Goal: Find specific page/section: Find specific page/section

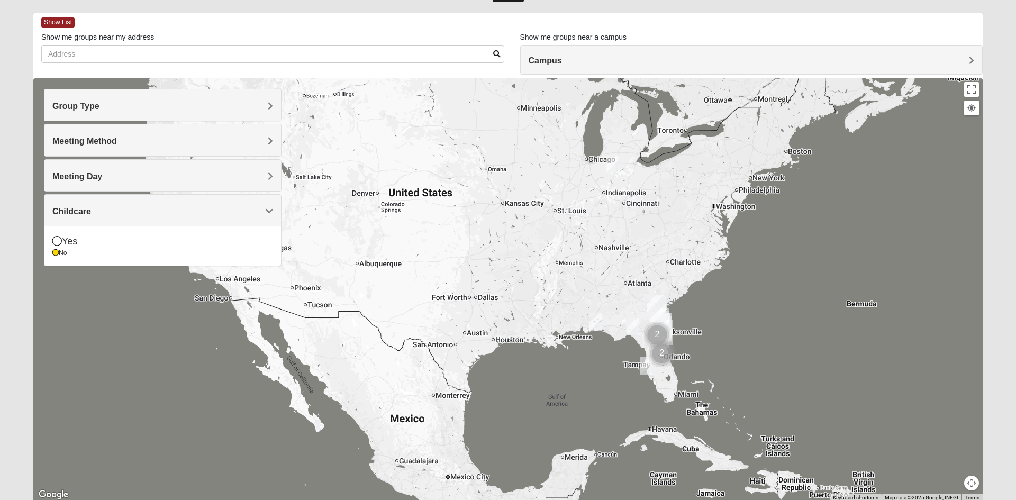
scroll to position [42, 0]
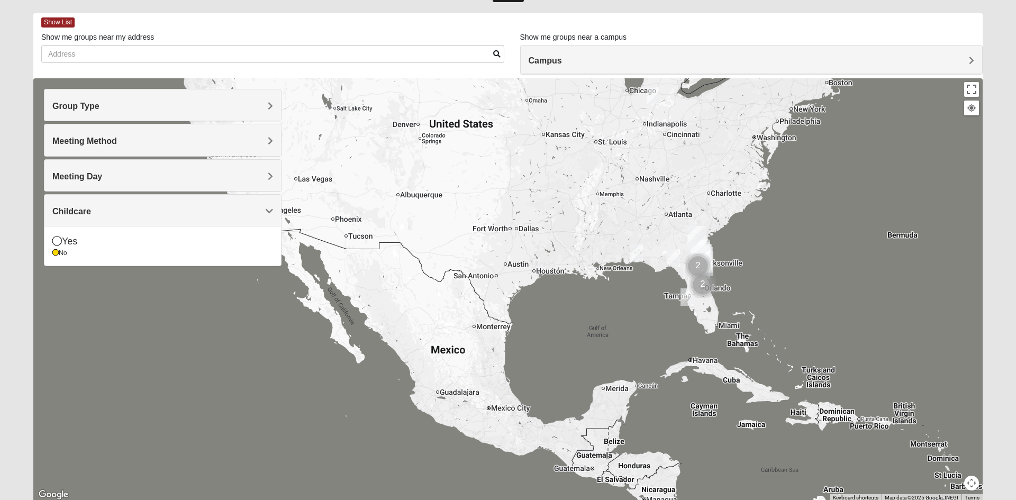
drag, startPoint x: 502, startPoint y: 307, endPoint x: 515, endPoint y: 235, distance: 73.2
click at [518, 235] on div at bounding box center [507, 289] width 949 height 423
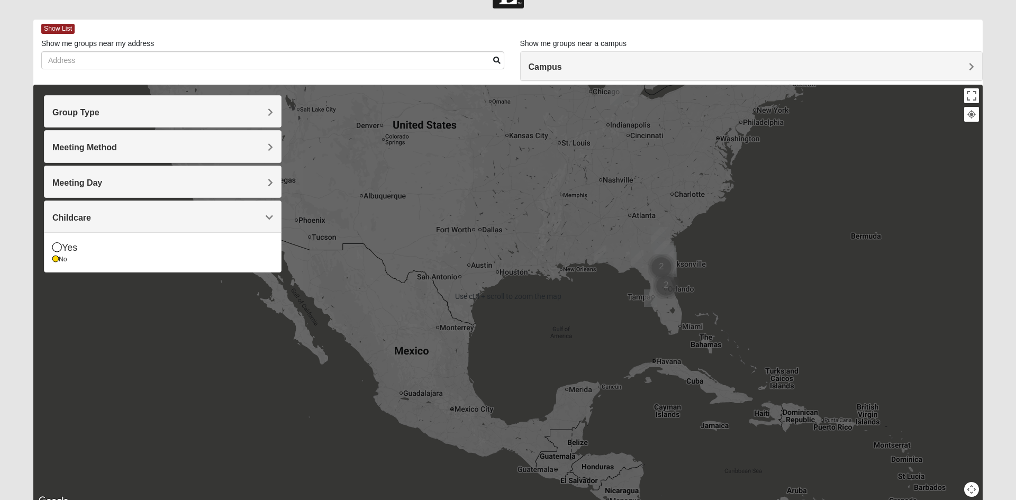
scroll to position [50, 0]
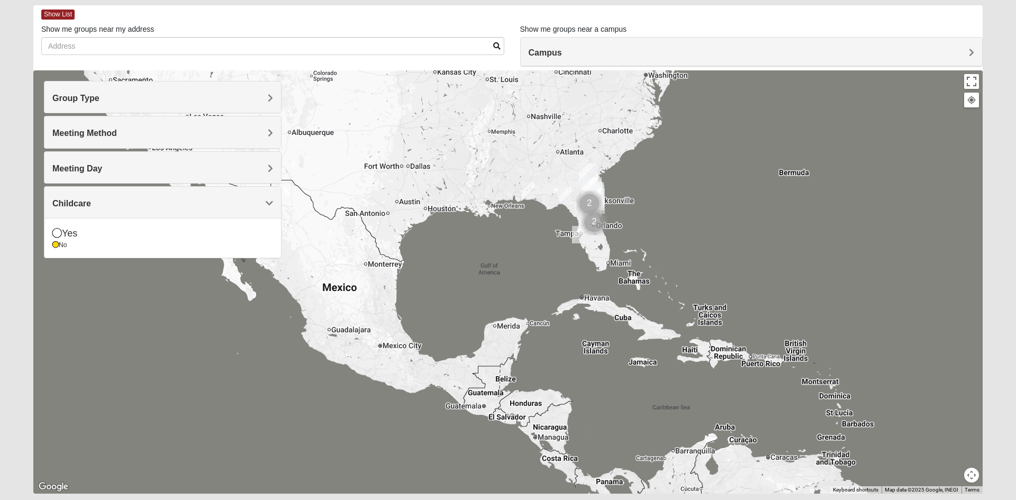
drag, startPoint x: 871, startPoint y: 261, endPoint x: 797, endPoint y: 211, distance: 89.5
click at [797, 211] on div at bounding box center [507, 281] width 949 height 423
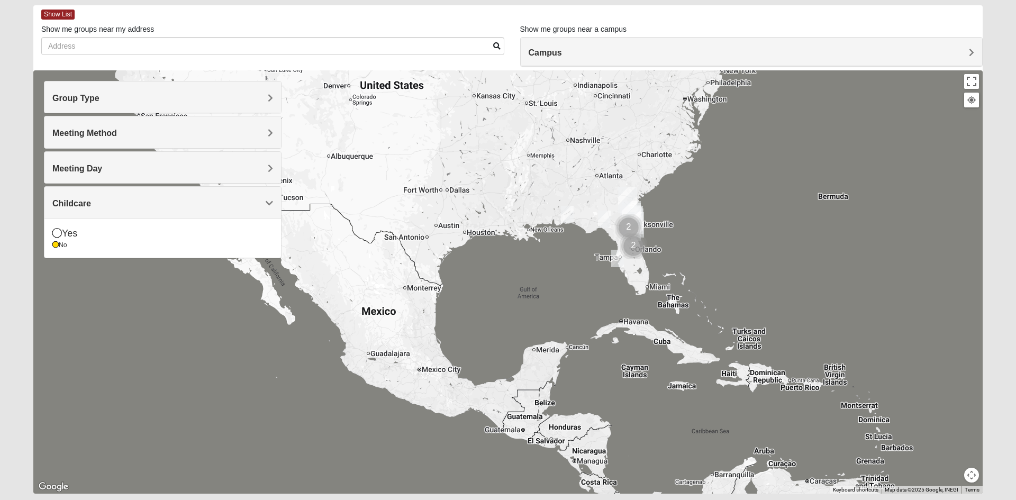
drag, startPoint x: 659, startPoint y: 248, endPoint x: 676, endPoint y: 257, distance: 18.7
click at [676, 257] on div at bounding box center [507, 281] width 949 height 423
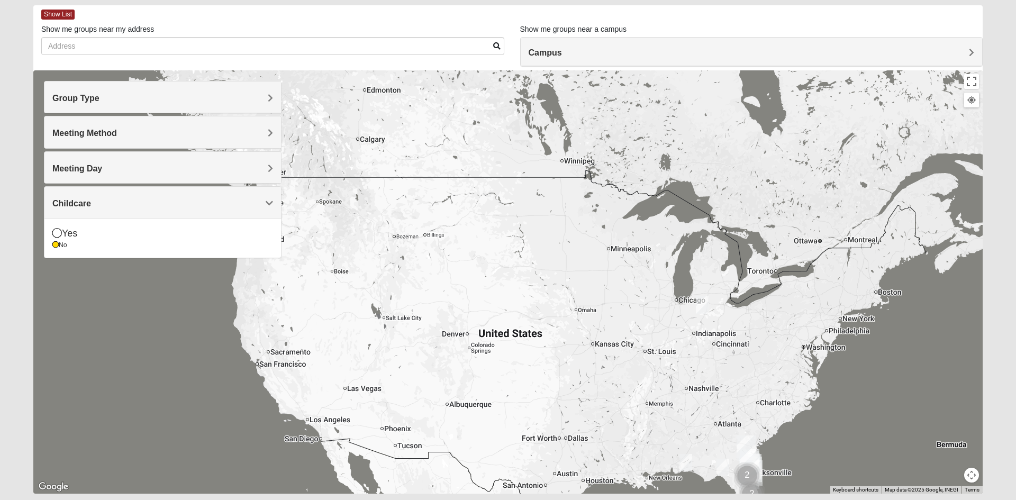
drag, startPoint x: 508, startPoint y: 277, endPoint x: 630, endPoint y: 522, distance: 273.6
click at [630, 499] on html "Log In Find A Group Error Show List Loading Groups" at bounding box center [508, 241] width 1016 height 583
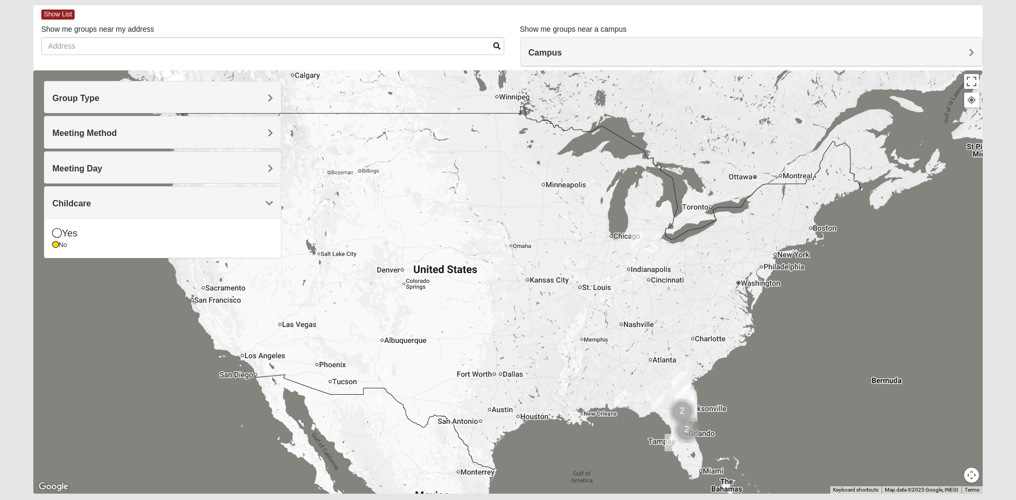
drag, startPoint x: 492, startPoint y: 268, endPoint x: 524, endPoint y: 258, distance: 33.5
click at [431, 211] on div at bounding box center [507, 281] width 949 height 423
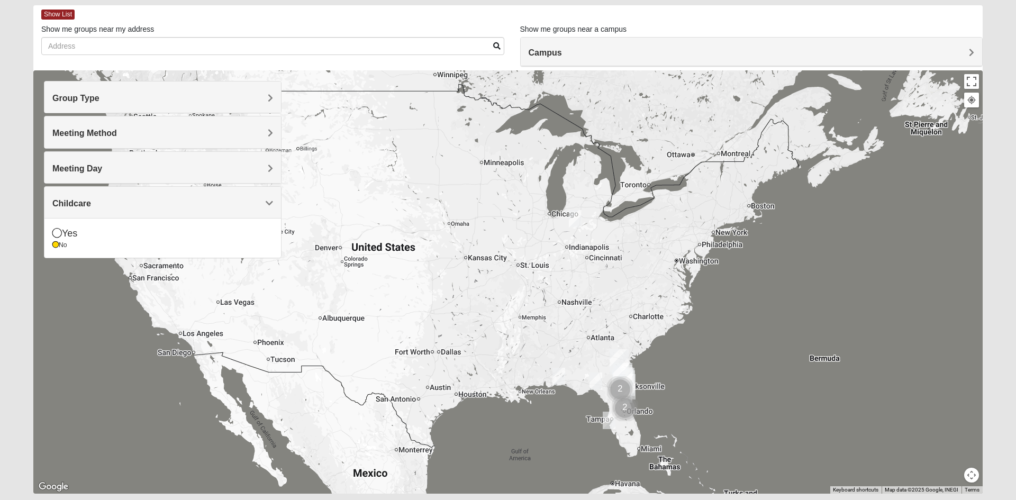
drag, startPoint x: 622, startPoint y: 267, endPoint x: 555, endPoint y: 243, distance: 71.6
click at [555, 243] on div at bounding box center [507, 281] width 949 height 423
click at [102, 172] on span "Meeting Day" at bounding box center [77, 168] width 50 height 9
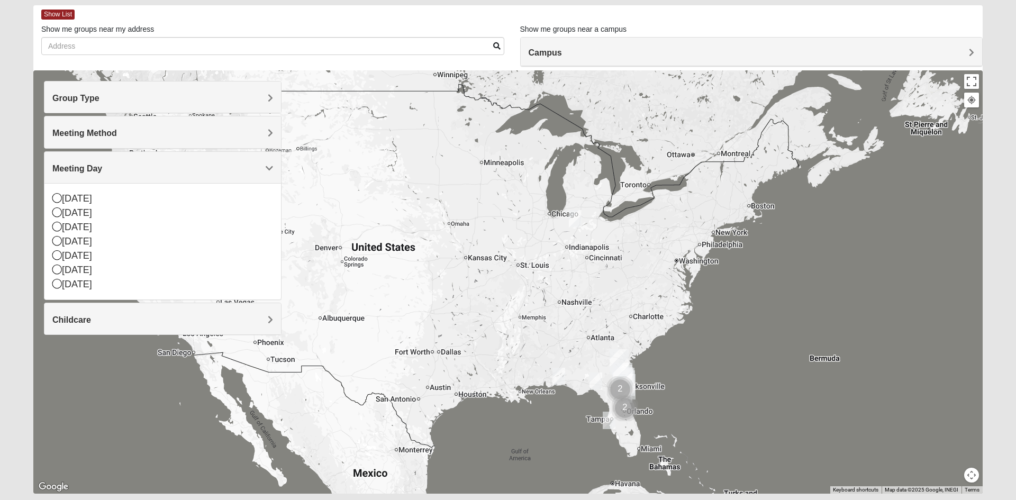
click at [102, 172] on span "Meeting Day" at bounding box center [77, 168] width 50 height 9
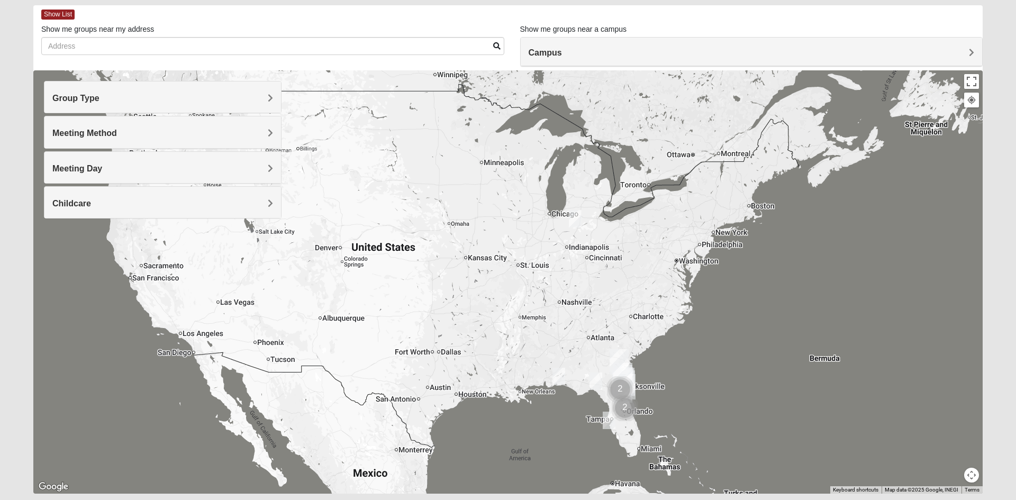
click at [233, 133] on h4 "Meeting Method" at bounding box center [162, 133] width 221 height 10
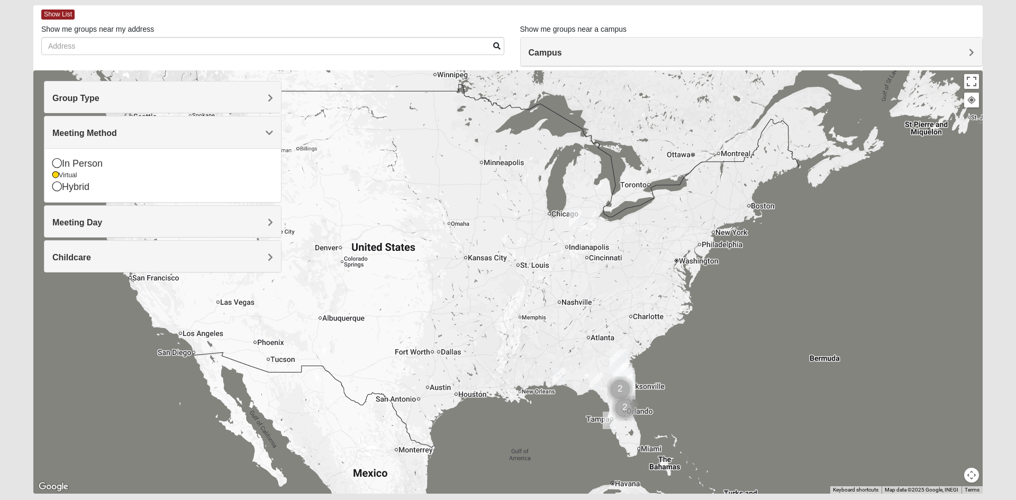
click at [241, 125] on div "Meeting Method" at bounding box center [162, 131] width 237 height 31
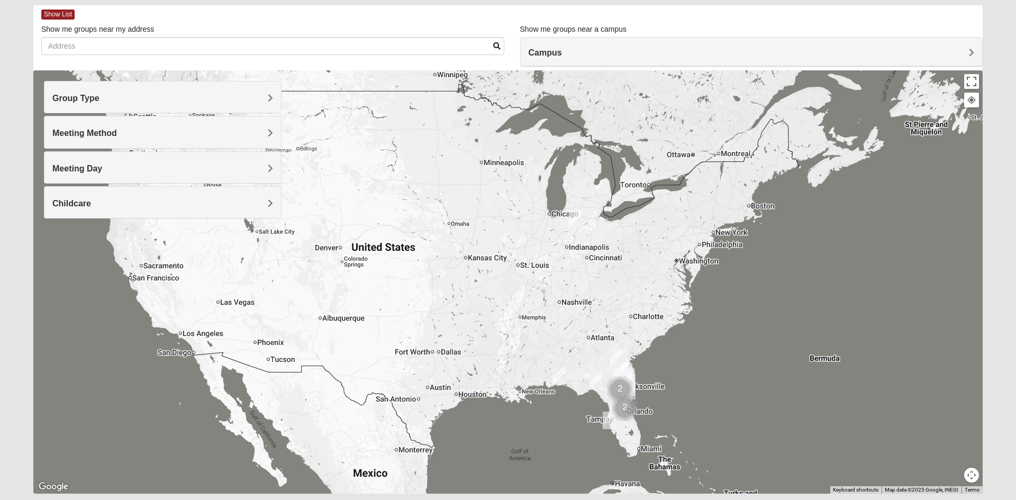
click at [248, 89] on div "Group Type" at bounding box center [162, 96] width 237 height 31
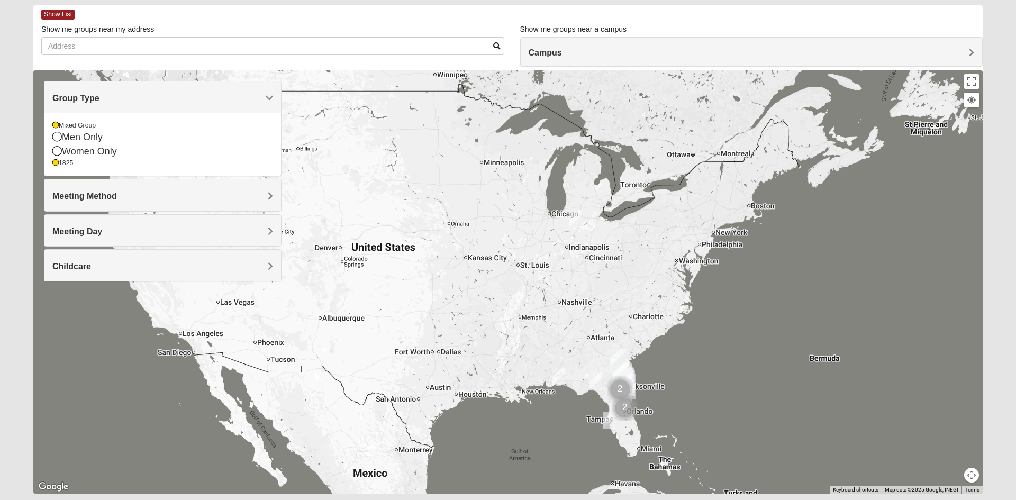
click at [246, 97] on h4 "Group Type" at bounding box center [162, 98] width 221 height 10
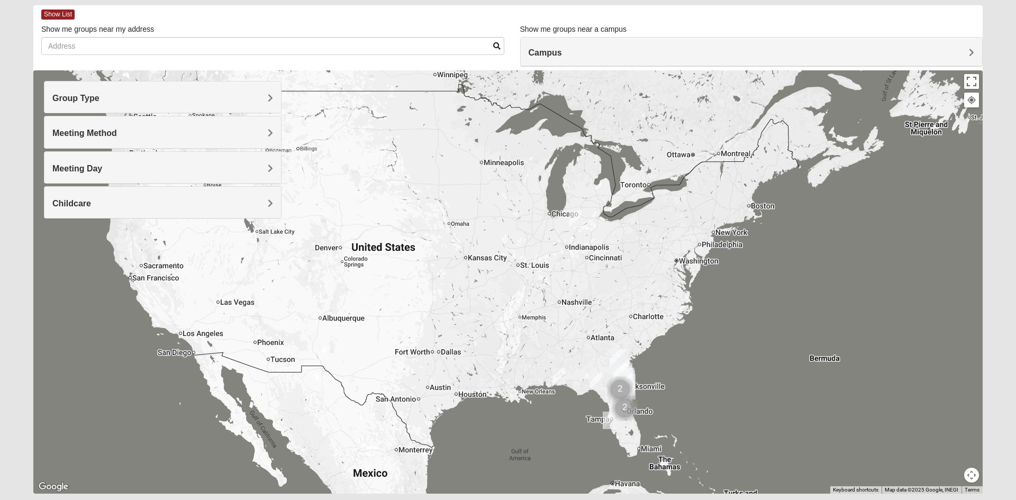
click at [246, 97] on h4 "Group Type" at bounding box center [162, 98] width 221 height 10
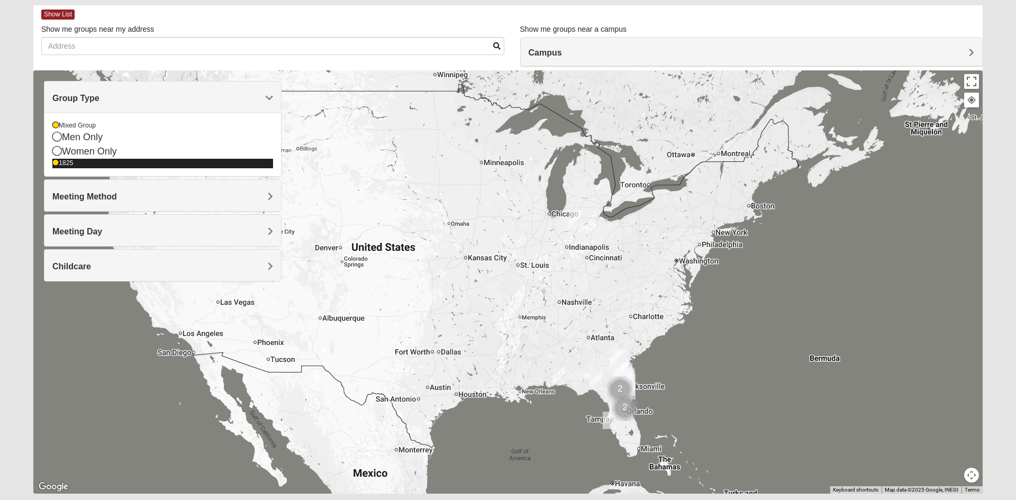
click at [84, 161] on div "1825" at bounding box center [162, 163] width 221 height 9
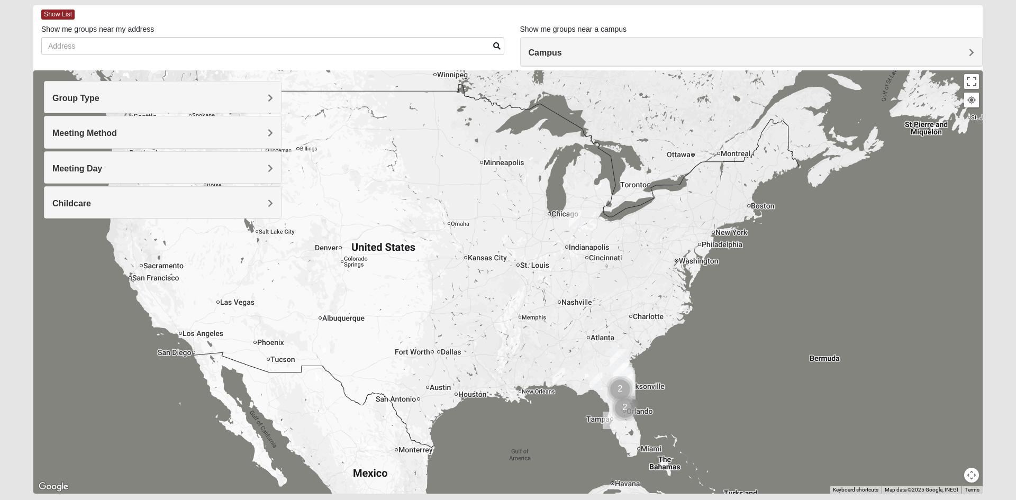
click at [178, 96] on h4 "Group Type" at bounding box center [162, 98] width 221 height 10
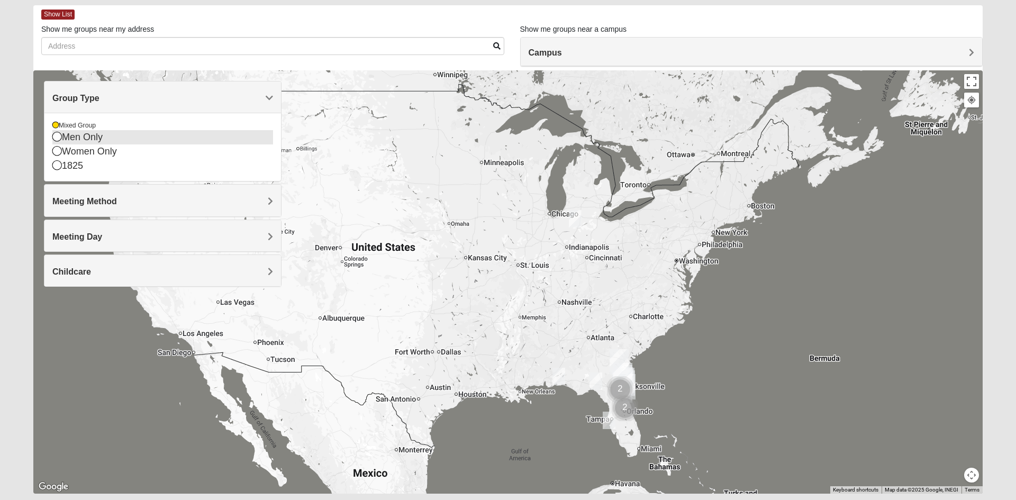
click at [121, 136] on div "Men Only" at bounding box center [162, 137] width 221 height 14
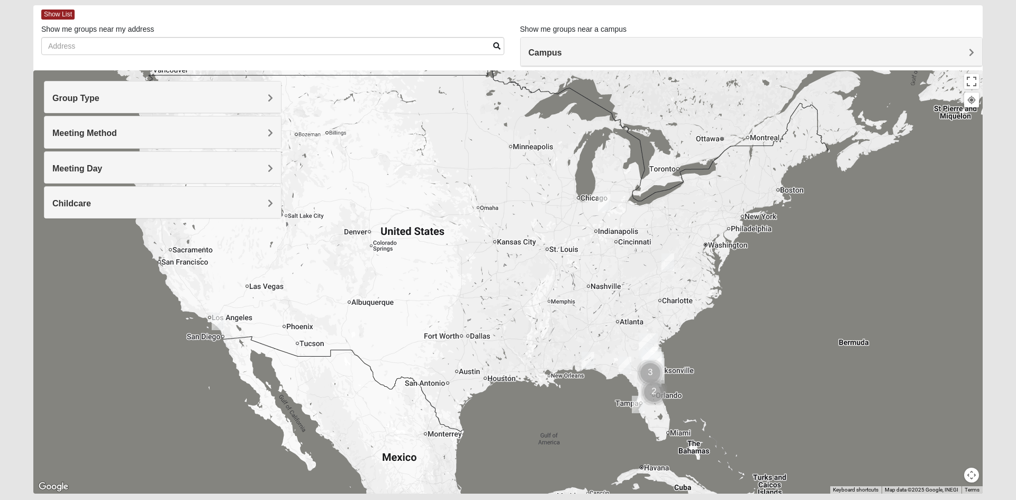
drag, startPoint x: 348, startPoint y: 281, endPoint x: 334, endPoint y: 216, distance: 67.0
click at [334, 216] on div at bounding box center [507, 281] width 949 height 423
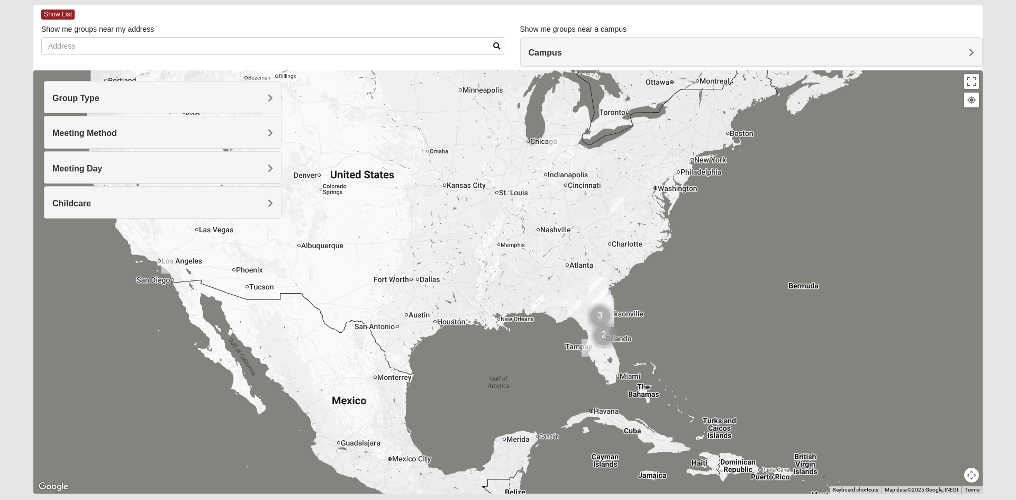
click at [977, 474] on div "Use ctrl + scroll to zoom the map Keyboard shortcuts Map Data Map data ©2025 Go…" at bounding box center [507, 281] width 949 height 423
click at [975, 475] on button "Map camera controls" at bounding box center [971, 475] width 15 height 15
click at [955, 440] on button "Zoom in" at bounding box center [953, 438] width 15 height 15
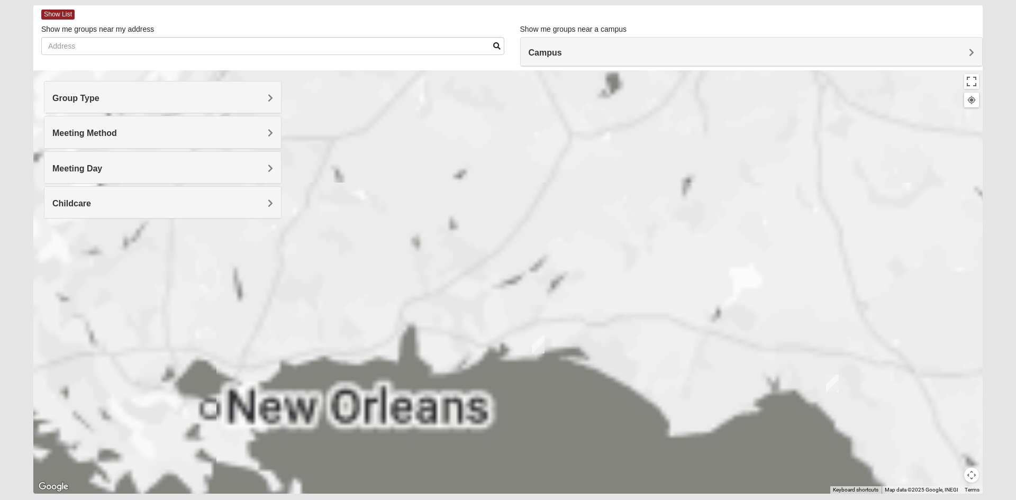
drag, startPoint x: 811, startPoint y: 329, endPoint x: 656, endPoint y: 158, distance: 231.1
click at [525, 94] on div at bounding box center [507, 281] width 949 height 423
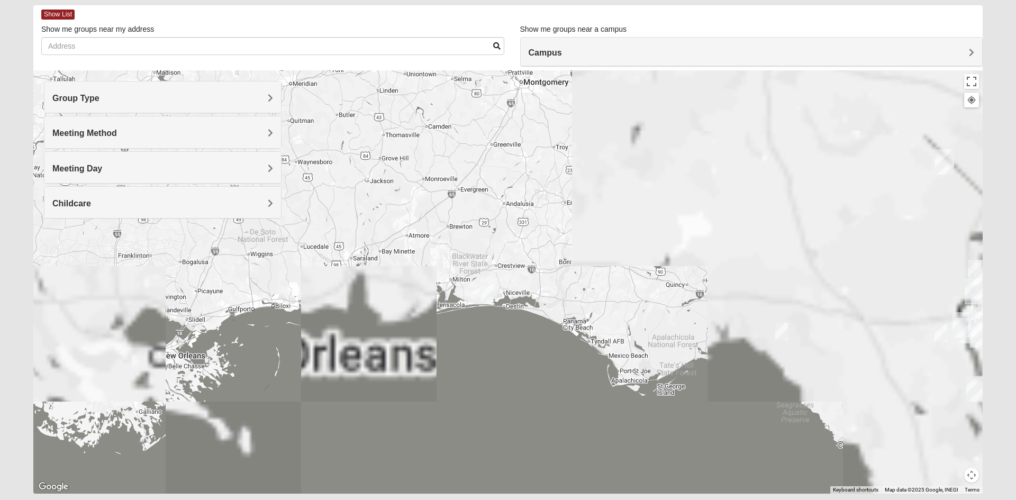
drag, startPoint x: 858, startPoint y: 295, endPoint x: 740, endPoint y: 301, distance: 118.7
click at [718, 283] on div at bounding box center [507, 281] width 949 height 423
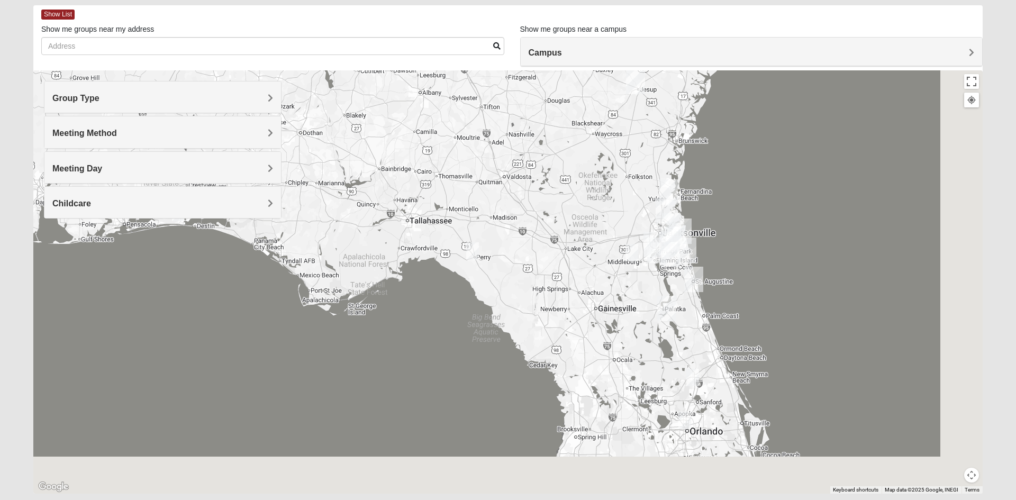
drag, startPoint x: 877, startPoint y: 229, endPoint x: 700, endPoint y: 160, distance: 190.1
click at [700, 160] on div at bounding box center [507, 281] width 949 height 423
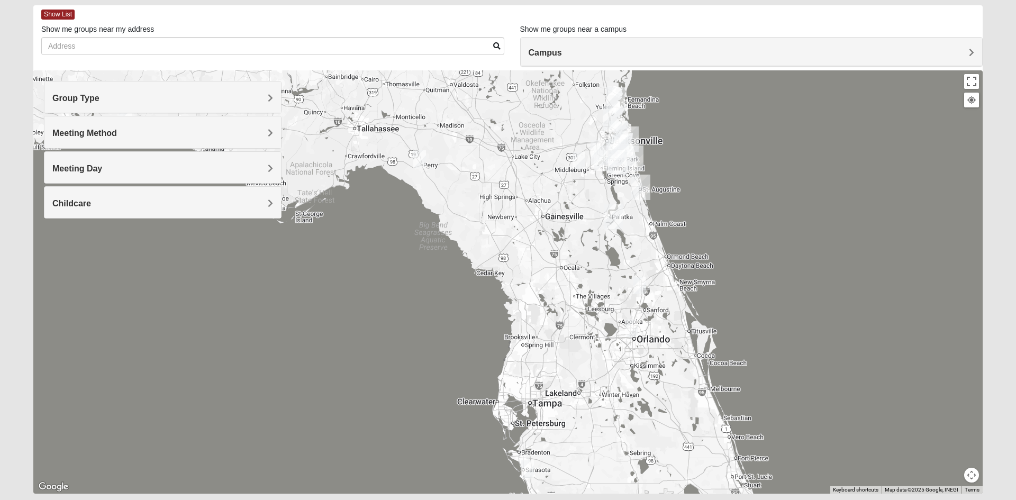
drag, startPoint x: 759, startPoint y: 210, endPoint x: 750, endPoint y: 195, distance: 17.3
click at [750, 195] on div at bounding box center [507, 281] width 949 height 423
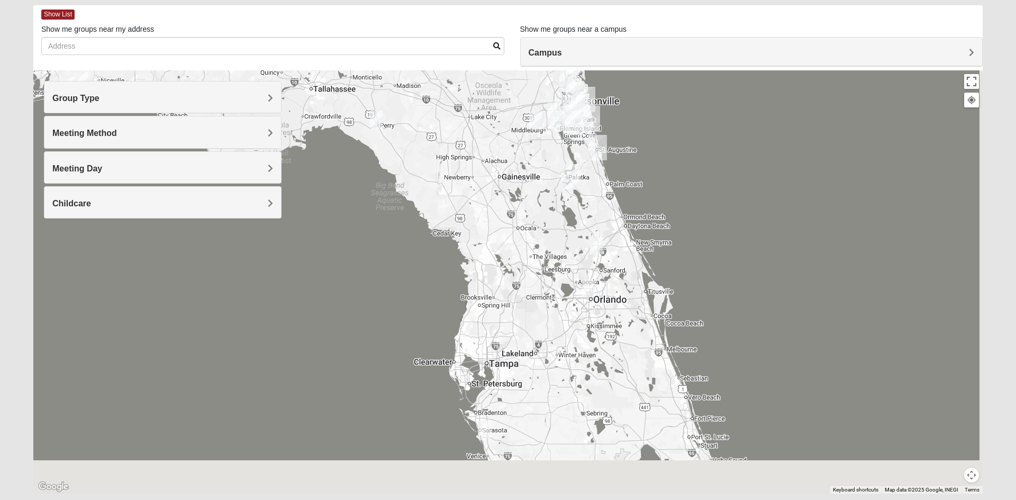
drag, startPoint x: 769, startPoint y: 291, endPoint x: 666, endPoint y: 194, distance: 141.9
click at [667, 193] on div at bounding box center [507, 281] width 949 height 423
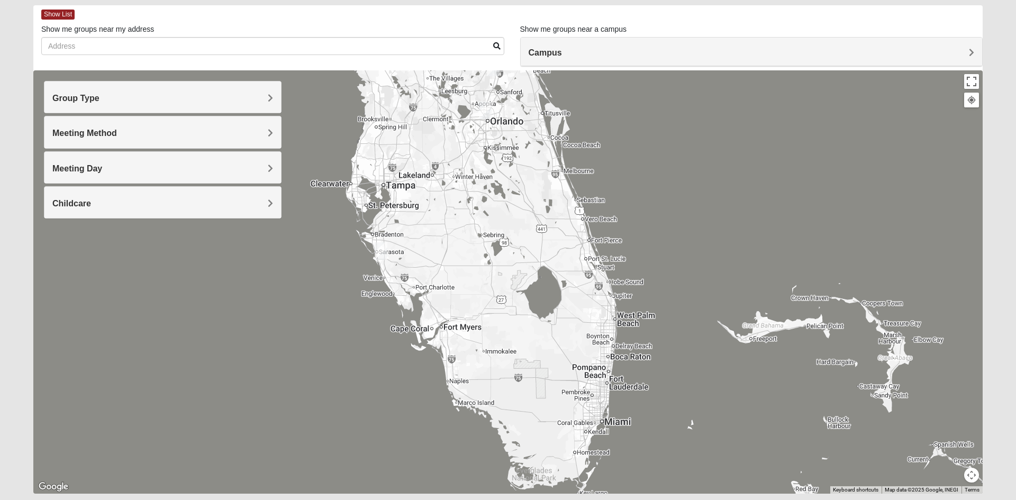
drag, startPoint x: 420, startPoint y: 277, endPoint x: 426, endPoint y: 203, distance: 73.8
click at [426, 203] on div at bounding box center [507, 281] width 949 height 423
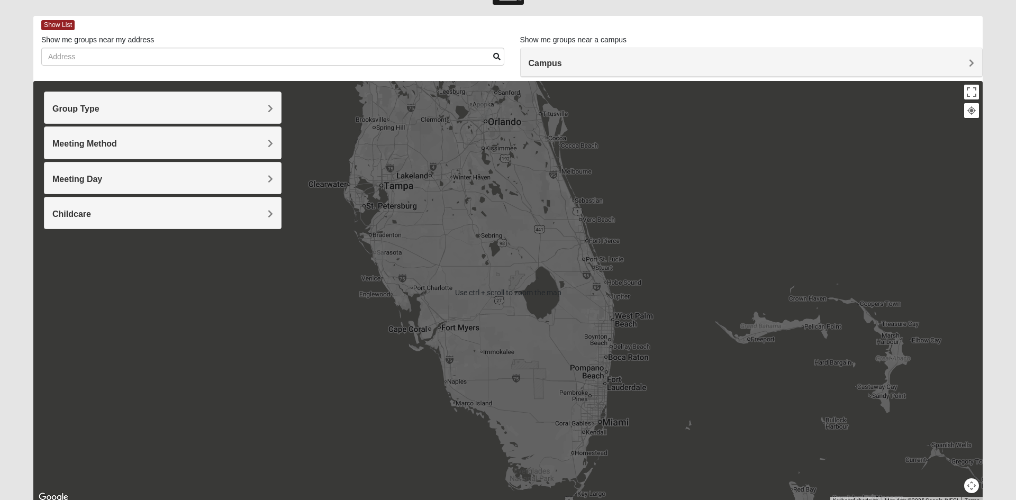
scroll to position [46, 0]
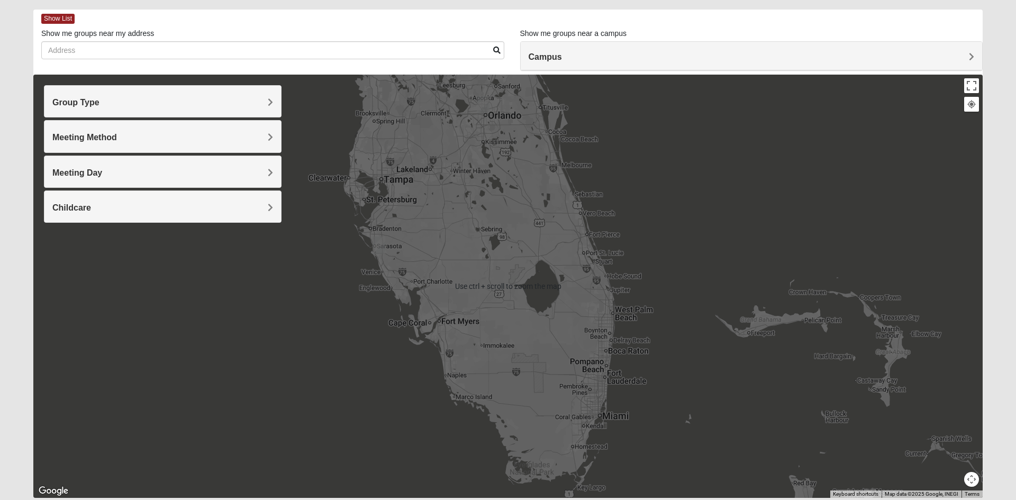
click at [971, 486] on div "Use ctrl + scroll to zoom the map Keyboard shortcuts Map Data Map data ©2025 Go…" at bounding box center [507, 286] width 949 height 423
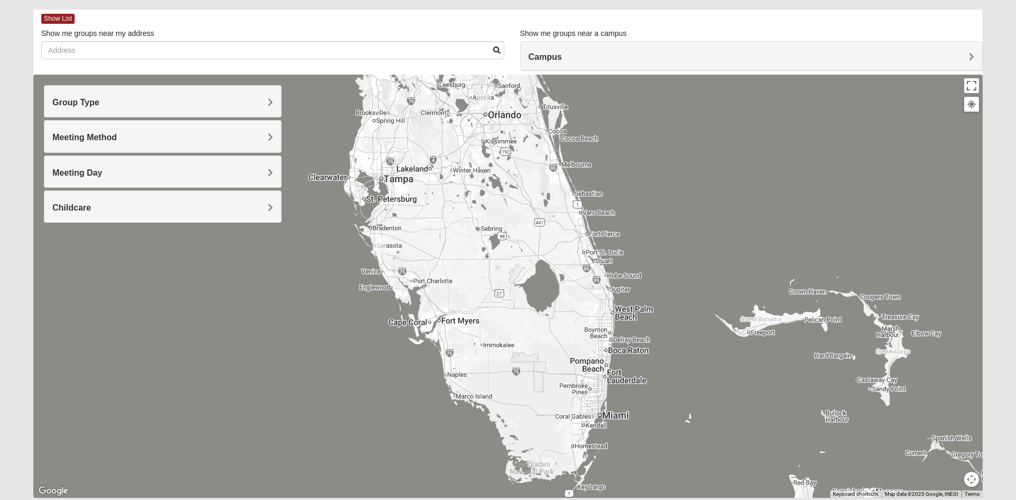
click at [974, 483] on button "Map camera controls" at bounding box center [971, 479] width 15 height 15
click at [954, 476] on button "Zoom out" at bounding box center [953, 479] width 15 height 15
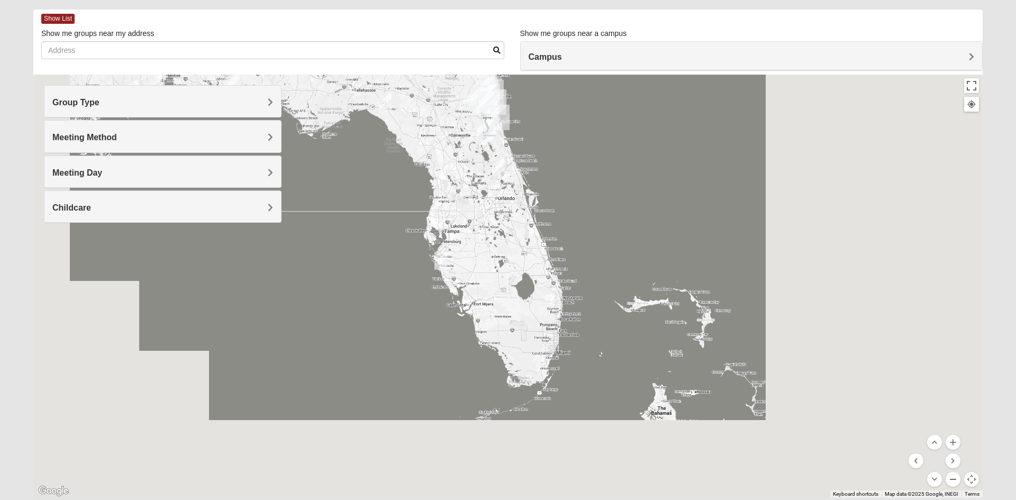
click at [954, 476] on button "Zoom out" at bounding box center [953, 479] width 15 height 15
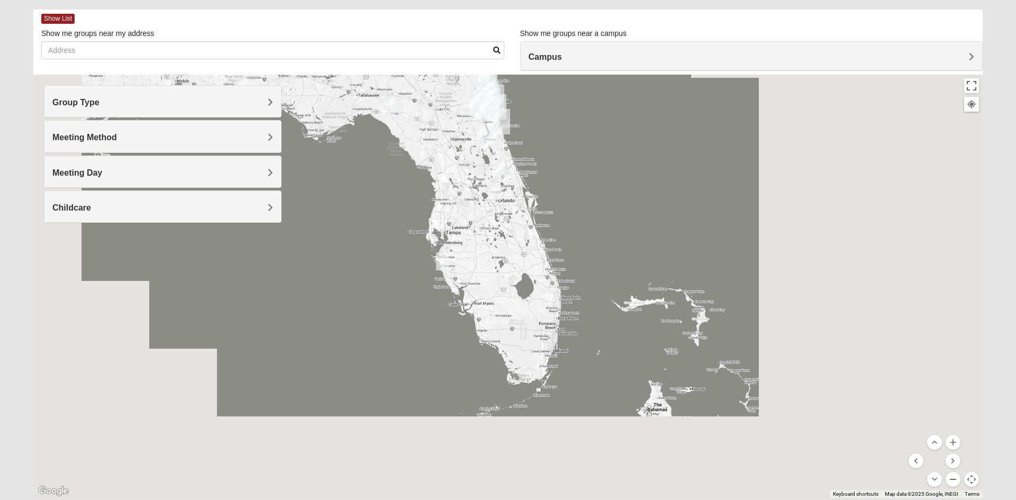
click at [954, 476] on button "Zoom out" at bounding box center [953, 479] width 15 height 15
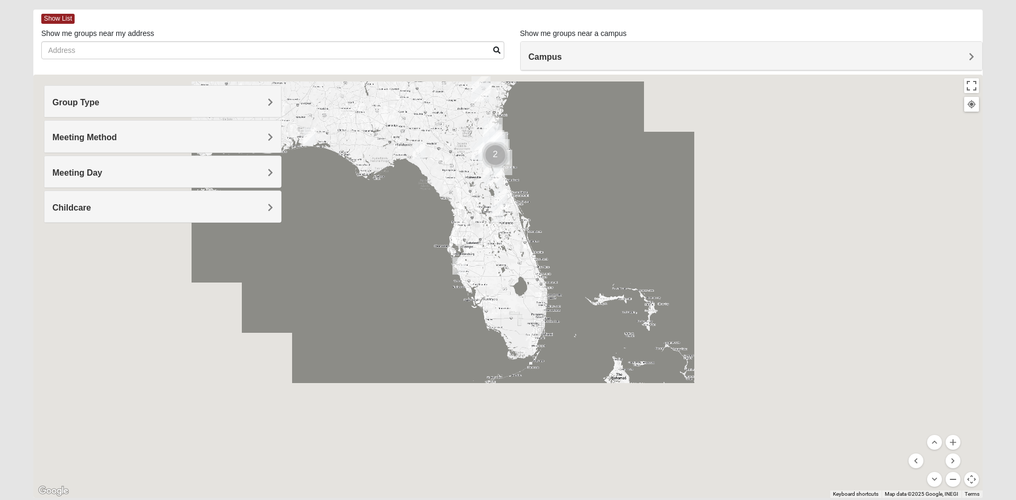
click at [954, 476] on button "Zoom out" at bounding box center [953, 479] width 15 height 15
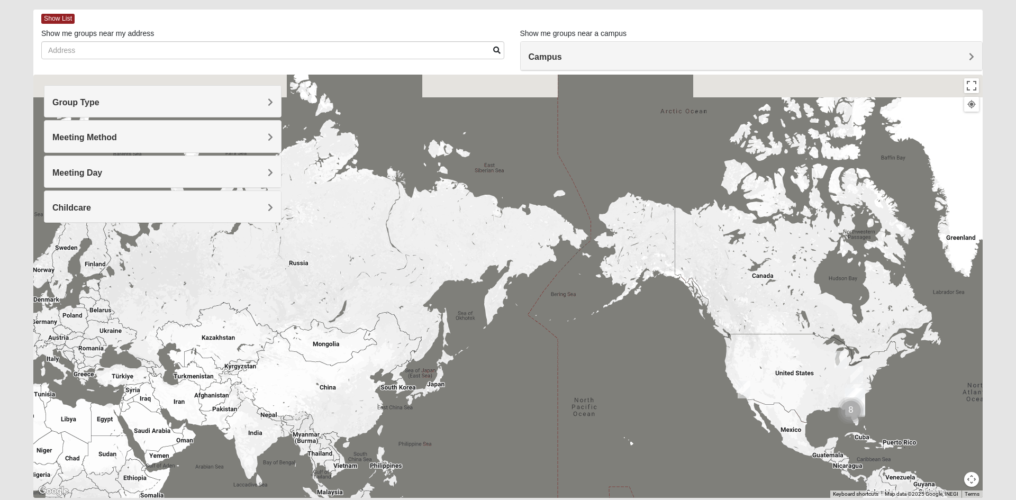
drag, startPoint x: 546, startPoint y: 296, endPoint x: 875, endPoint y: 416, distance: 350.4
click at [901, 429] on div at bounding box center [507, 286] width 949 height 423
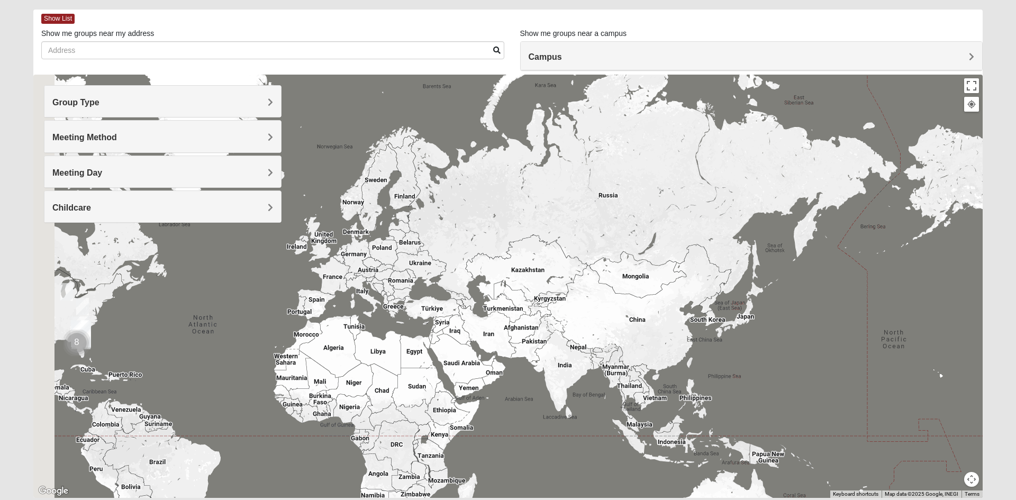
drag, startPoint x: 544, startPoint y: 377, endPoint x: 838, endPoint y: 302, distance: 302.6
click at [842, 307] on div at bounding box center [507, 286] width 949 height 423
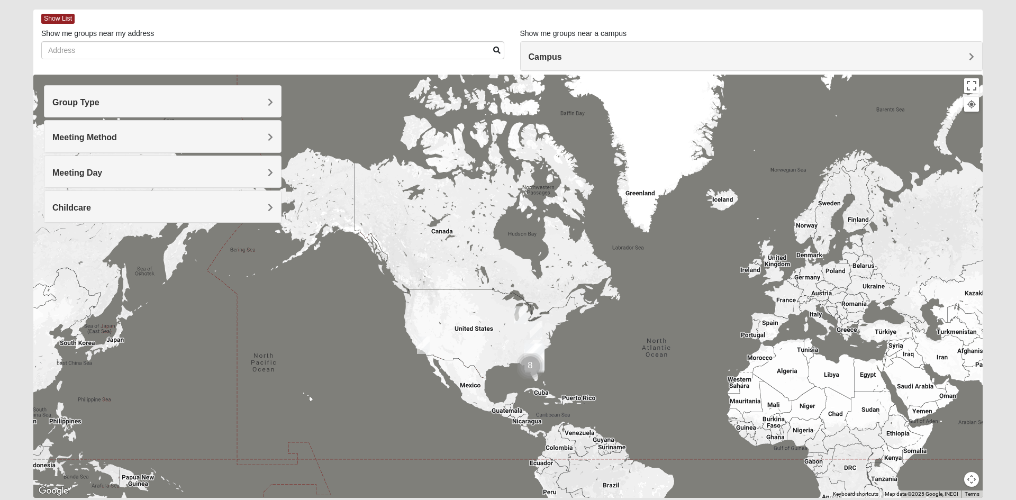
drag, startPoint x: 280, startPoint y: 318, endPoint x: 800, endPoint y: 339, distance: 520.6
click at [722, 337] on div at bounding box center [507, 286] width 949 height 423
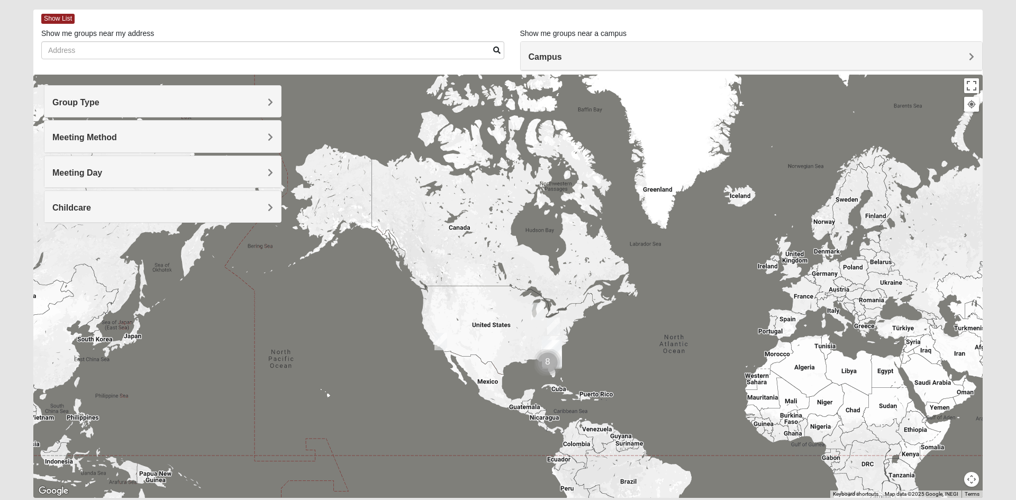
click at [137, 136] on h4 "Meeting Method" at bounding box center [162, 137] width 221 height 10
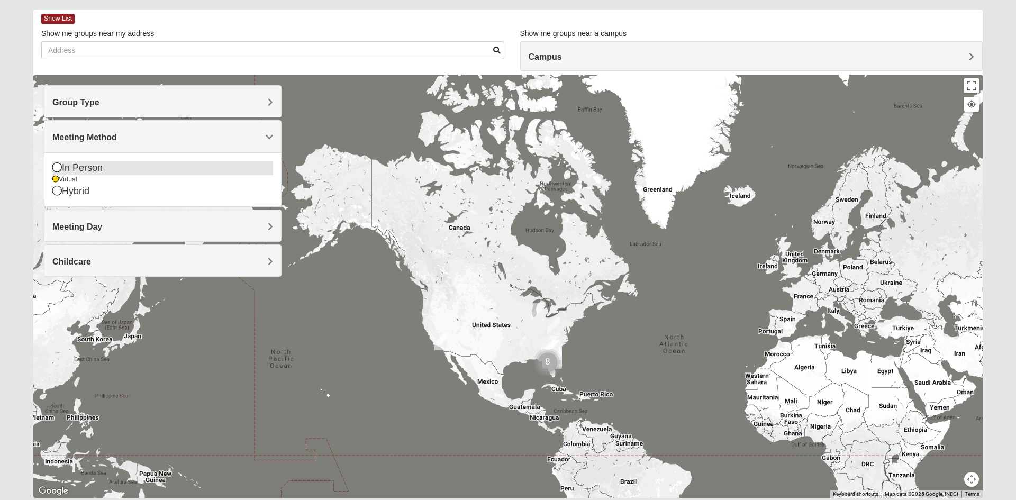
click at [93, 172] on div "In Person" at bounding box center [162, 168] width 221 height 14
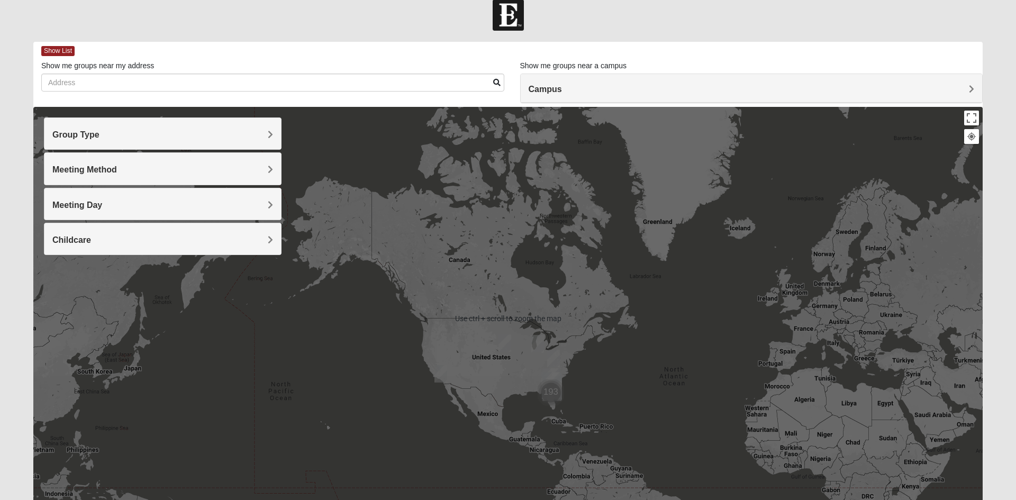
scroll to position [38, 0]
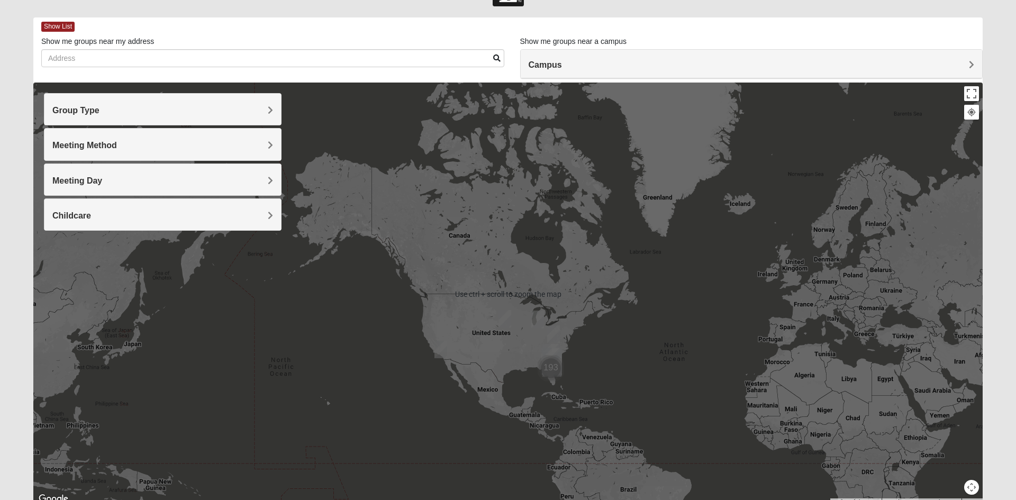
click at [484, 351] on div at bounding box center [507, 294] width 949 height 423
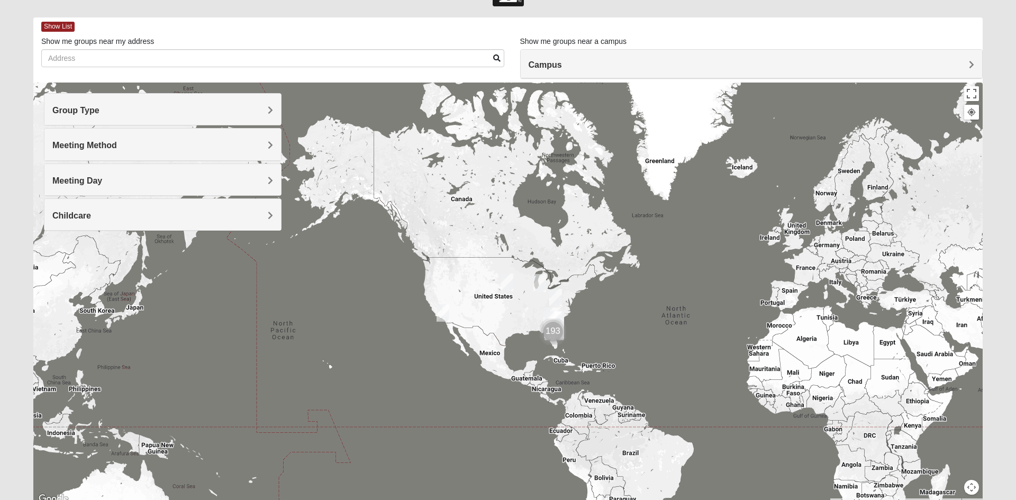
drag, startPoint x: 485, startPoint y: 351, endPoint x: 488, endPoint y: 313, distance: 38.2
click at [488, 313] on div at bounding box center [507, 294] width 949 height 423
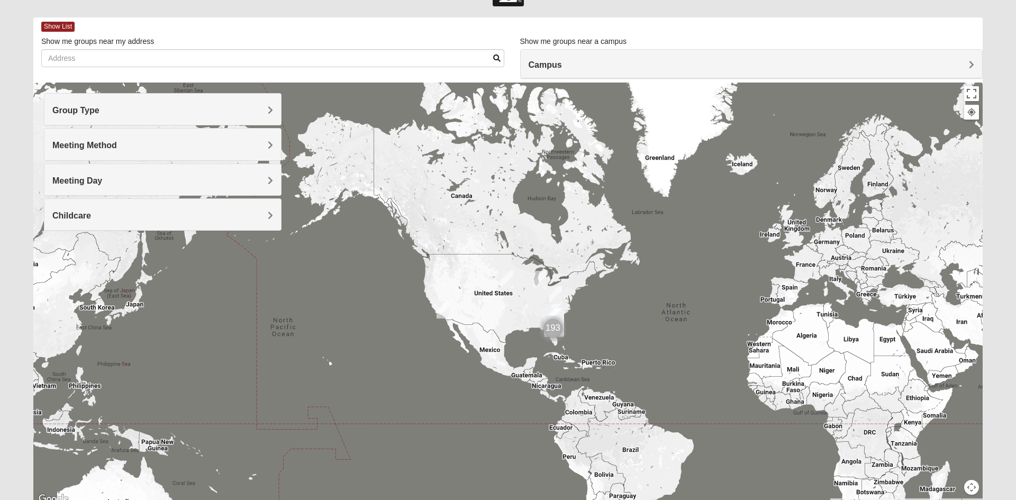
click at [980, 483] on div at bounding box center [507, 294] width 949 height 423
click at [978, 483] on button "Map camera controls" at bounding box center [971, 487] width 15 height 15
click at [954, 452] on button "Zoom in" at bounding box center [953, 450] width 15 height 15
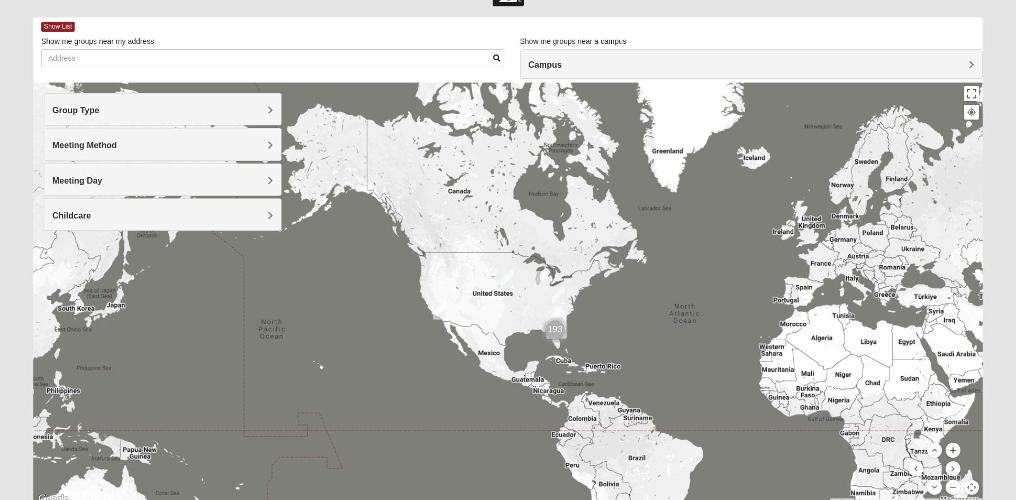
click at [954, 452] on button "Zoom in" at bounding box center [953, 450] width 15 height 15
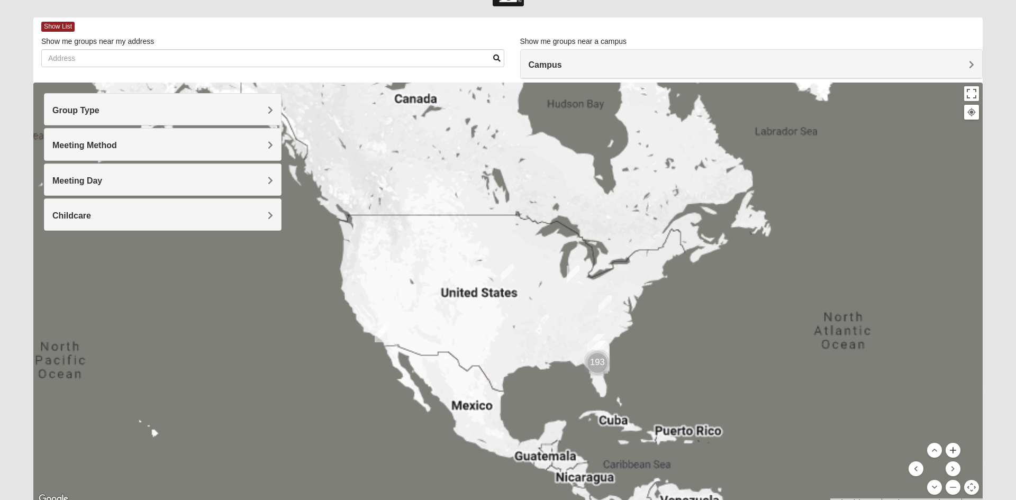
click at [954, 452] on button "Zoom in" at bounding box center [953, 450] width 15 height 15
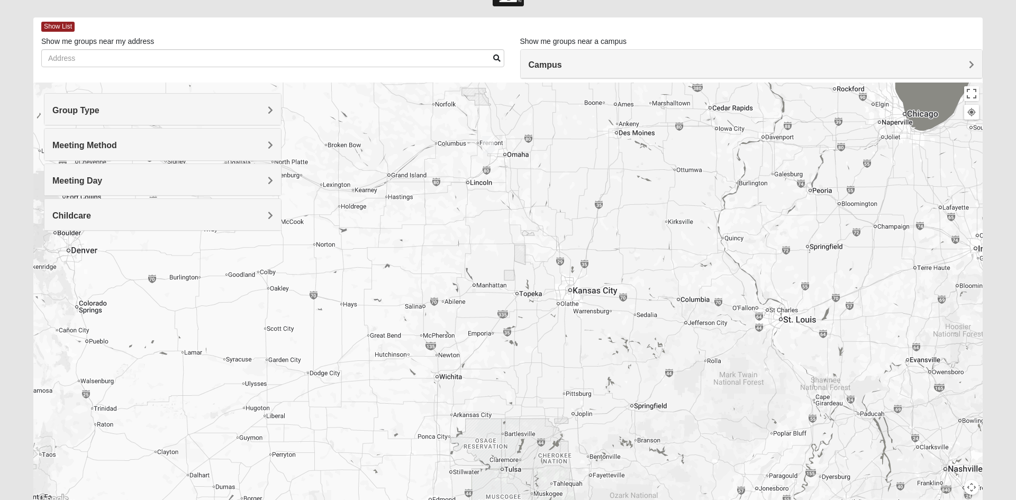
drag, startPoint x: 500, startPoint y: 291, endPoint x: 463, endPoint y: 255, distance: 51.6
click at [464, 255] on div at bounding box center [507, 294] width 949 height 423
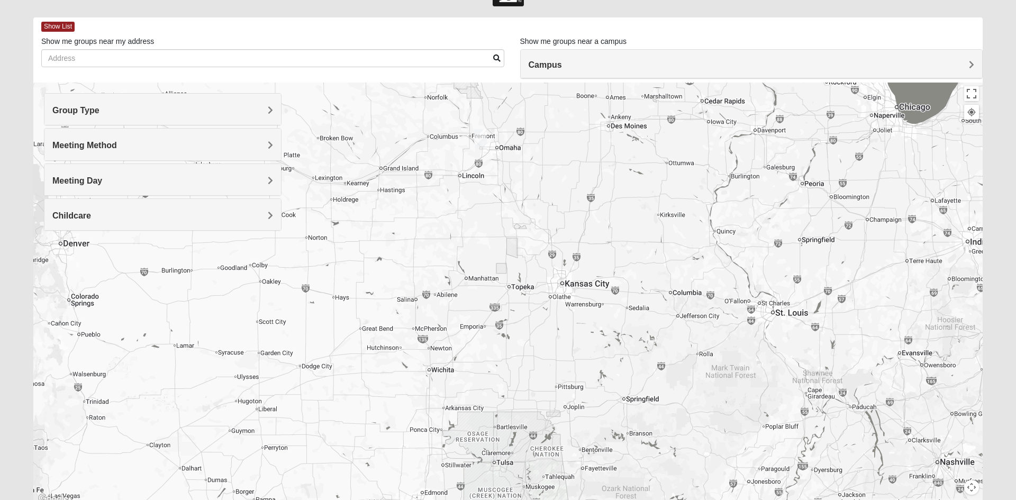
click at [143, 144] on h4 "Meeting Method" at bounding box center [162, 145] width 221 height 10
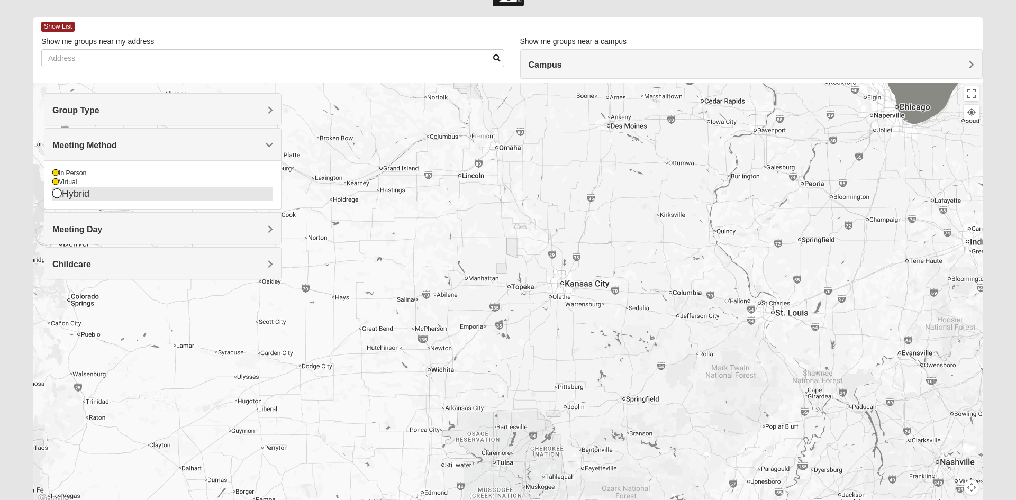
click at [95, 187] on div "Hybrid" at bounding box center [162, 194] width 221 height 14
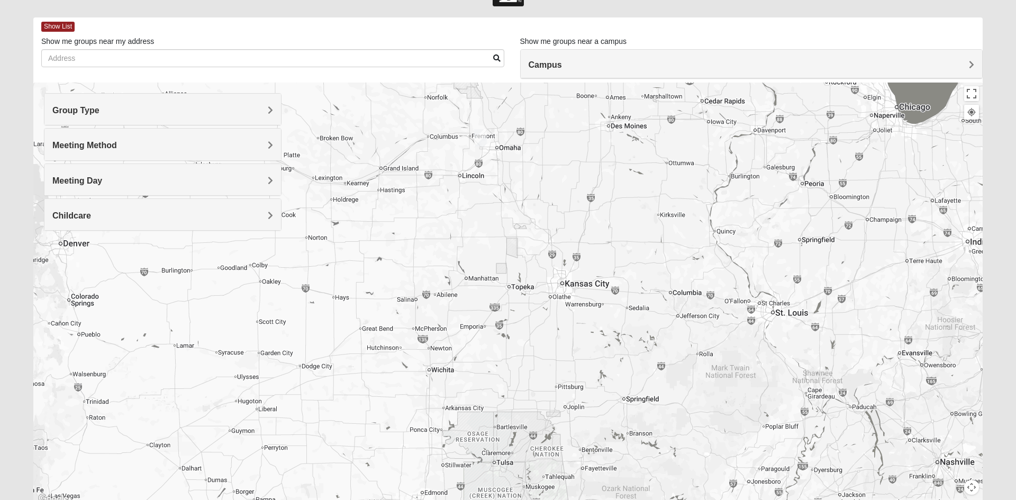
click at [129, 152] on div "Meeting Method" at bounding box center [162, 144] width 237 height 31
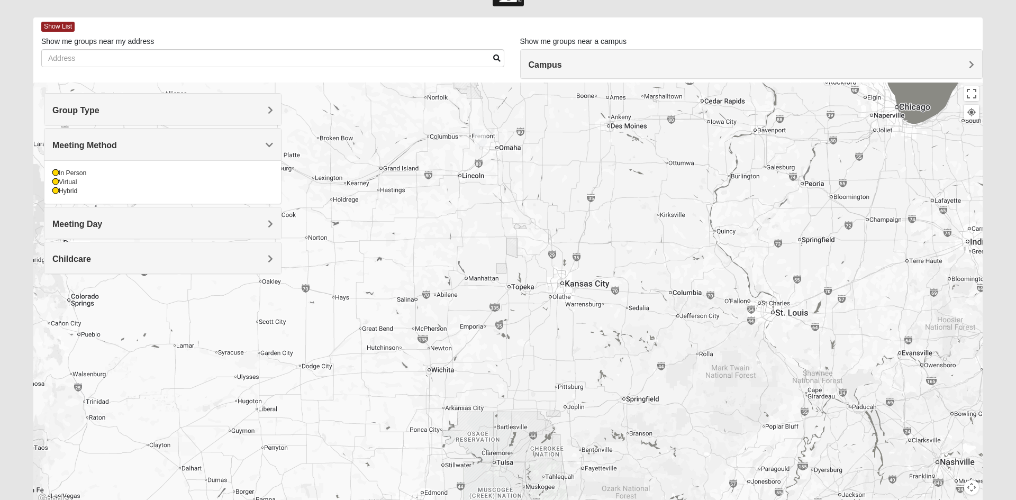
click at [134, 123] on div "Group Type" at bounding box center [162, 109] width 237 height 31
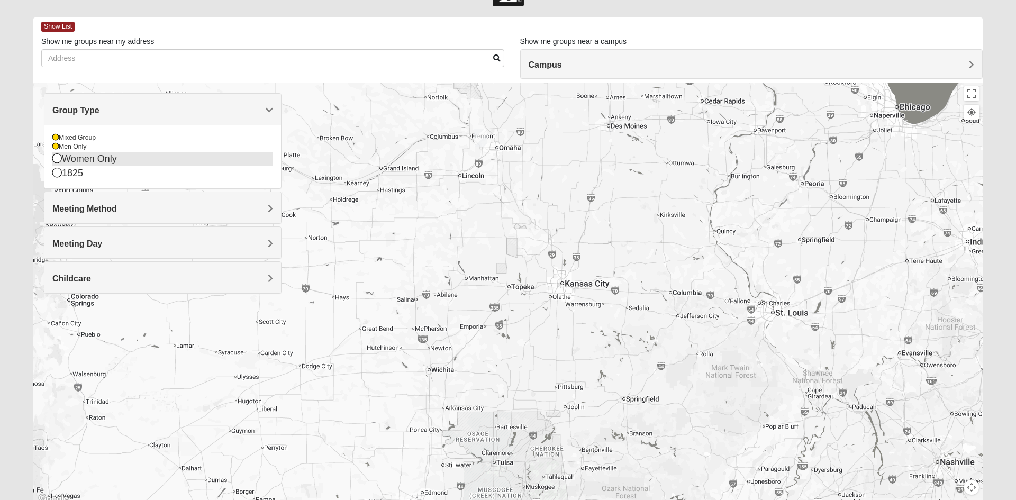
click at [61, 157] on icon at bounding box center [57, 158] width 10 height 10
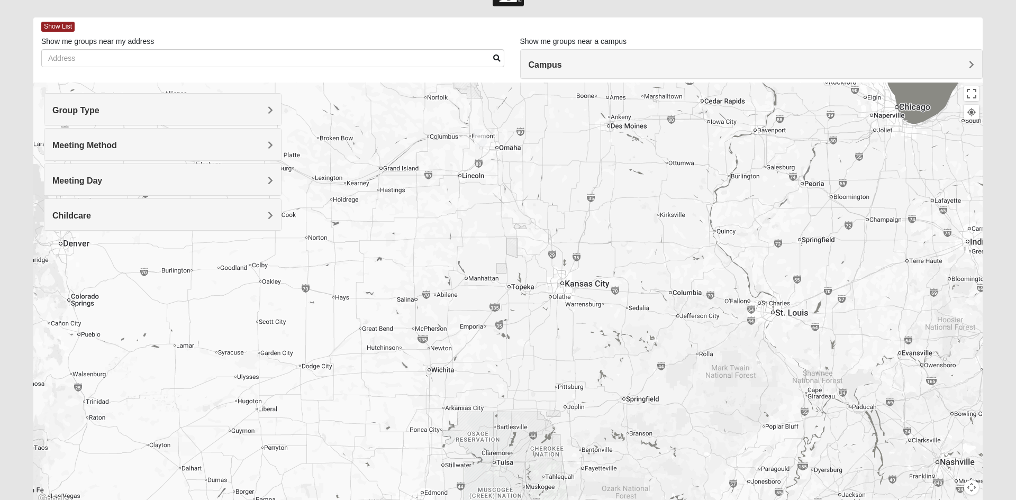
click at [977, 480] on gmp-internal-camera-control at bounding box center [971, 487] width 15 height 15
click at [973, 484] on button "Map camera controls" at bounding box center [971, 487] width 15 height 15
click at [955, 483] on button "Zoom out" at bounding box center [953, 487] width 15 height 15
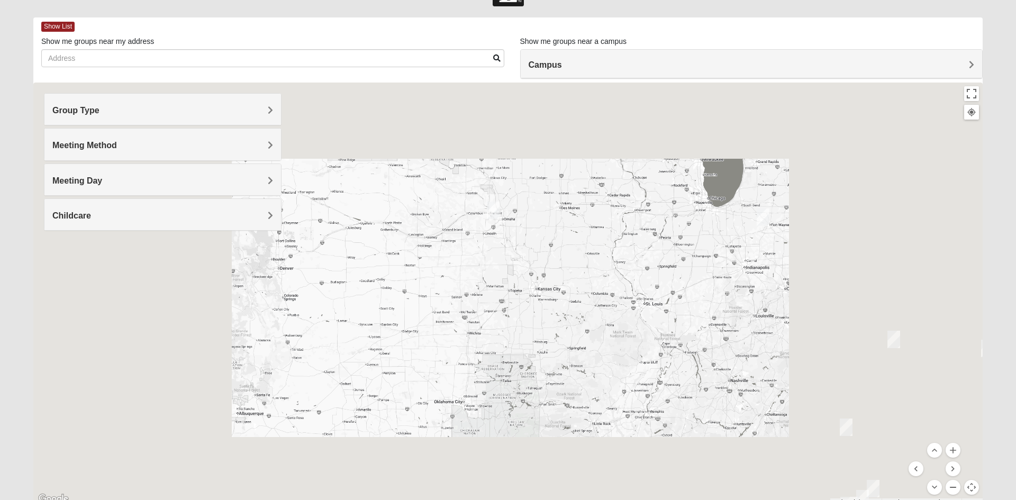
click at [955, 483] on button "Zoom out" at bounding box center [953, 487] width 15 height 15
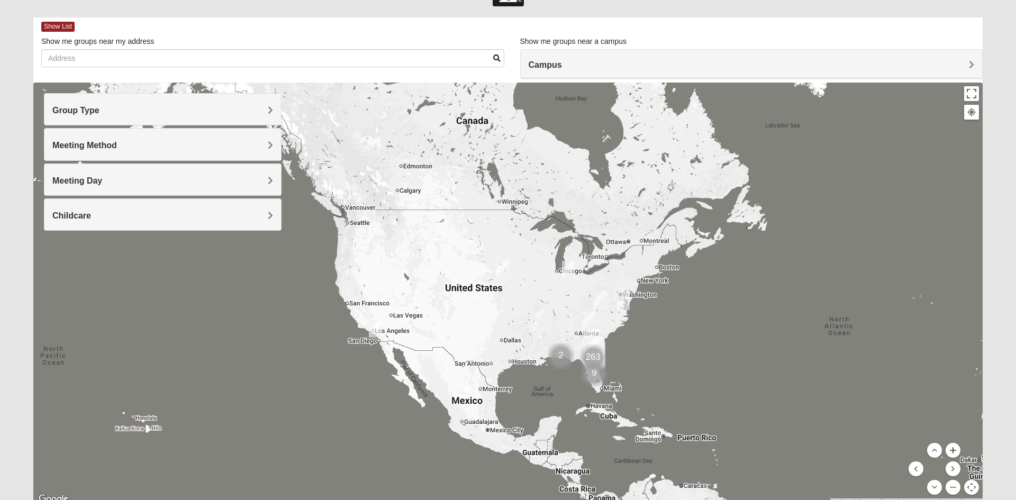
click at [954, 456] on button "Zoom in" at bounding box center [953, 450] width 15 height 15
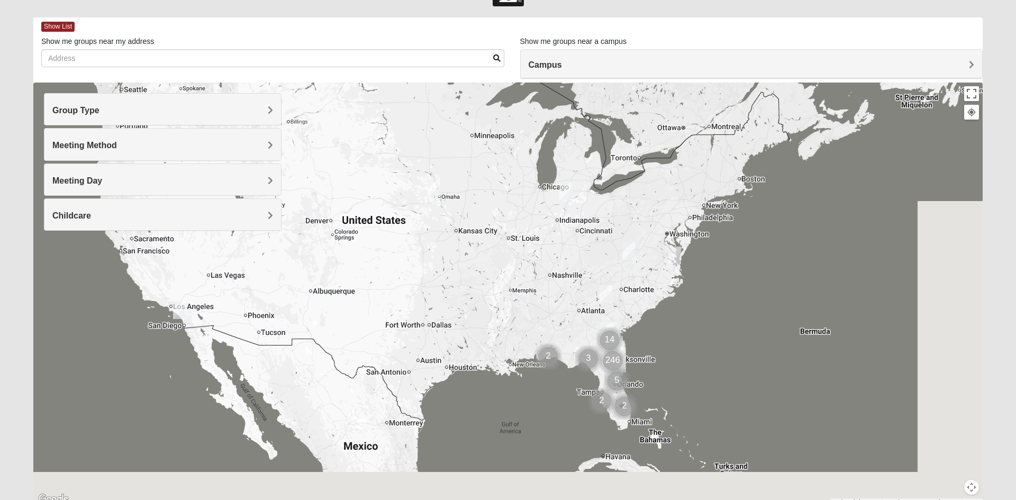
drag, startPoint x: 730, startPoint y: 374, endPoint x: 641, endPoint y: 294, distance: 119.5
click at [642, 294] on div at bounding box center [507, 294] width 949 height 423
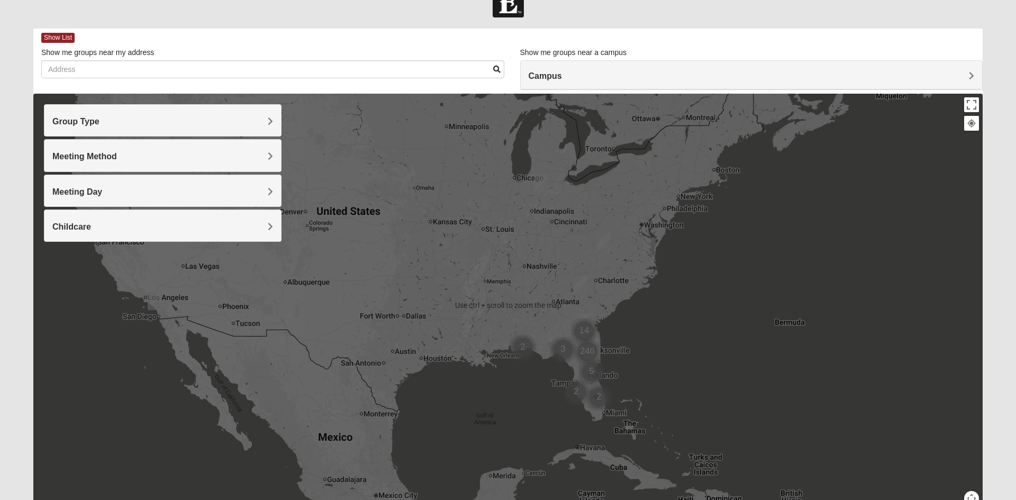
scroll to position [32, 0]
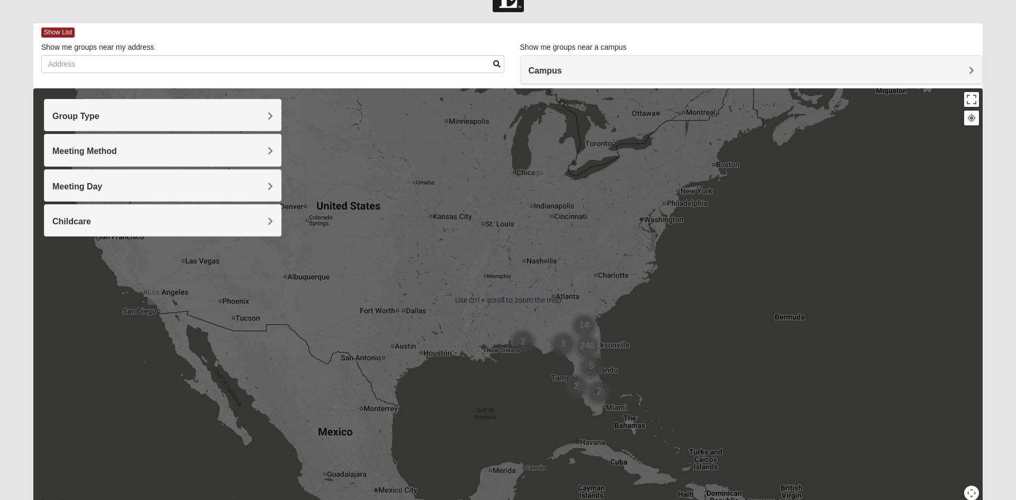
drag, startPoint x: 683, startPoint y: 325, endPoint x: 684, endPoint y: 334, distance: 9.1
click at [682, 325] on div at bounding box center [507, 299] width 949 height 423
click at [975, 492] on button "Map camera controls" at bounding box center [971, 493] width 15 height 15
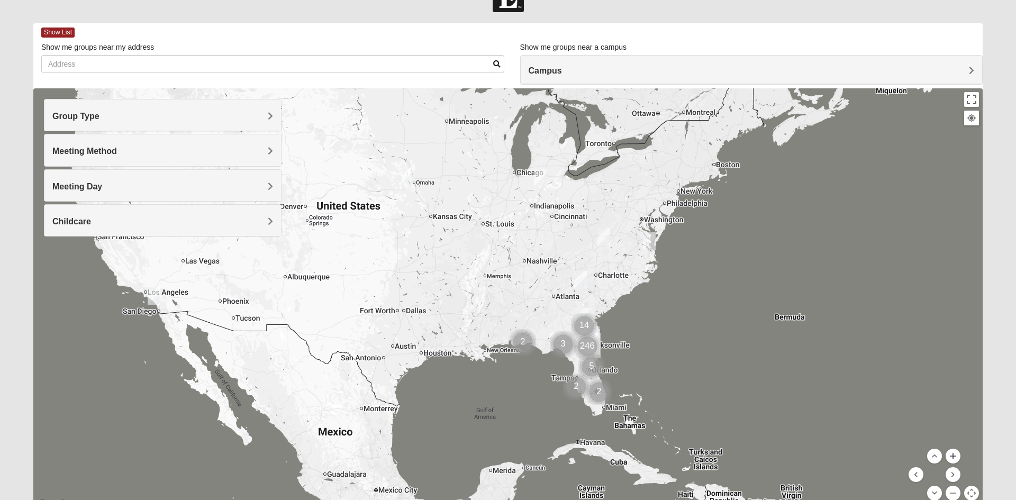
click at [957, 457] on button "Zoom in" at bounding box center [953, 456] width 15 height 15
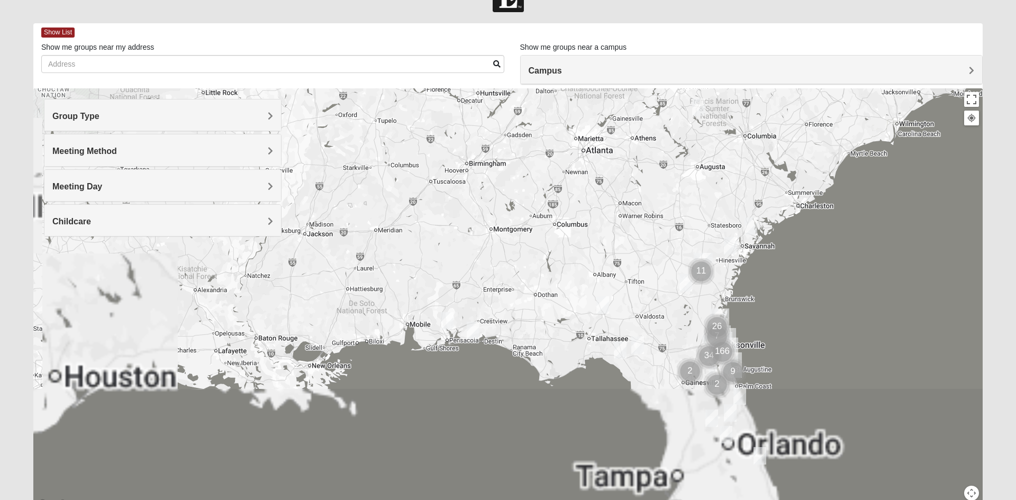
drag, startPoint x: 840, startPoint y: 392, endPoint x: 730, endPoint y: 249, distance: 180.2
click at [730, 249] on div at bounding box center [507, 299] width 949 height 423
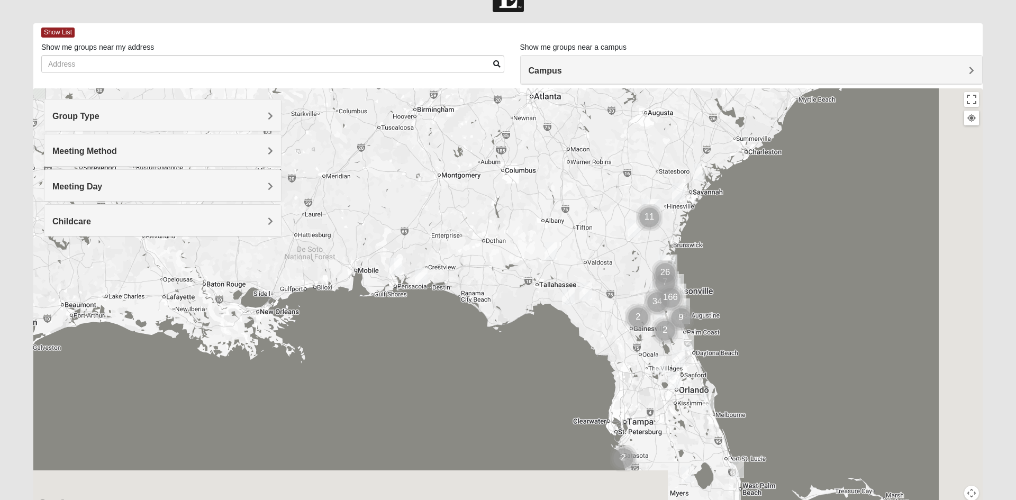
drag, startPoint x: 602, startPoint y: 316, endPoint x: 544, endPoint y: 256, distance: 83.5
click at [544, 256] on img "Mixed Crutchfield 31757" at bounding box center [550, 251] width 21 height 26
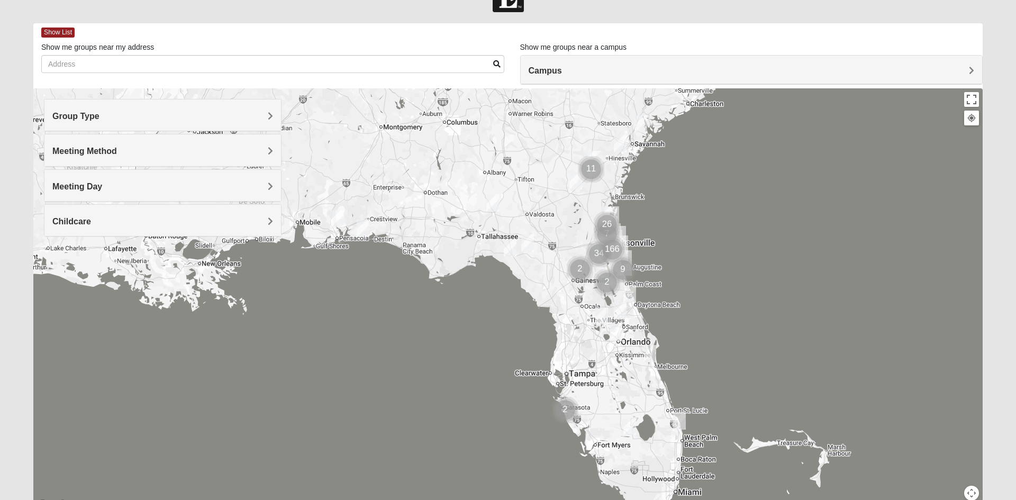
drag, startPoint x: 796, startPoint y: 378, endPoint x: 846, endPoint y: 428, distance: 69.6
click at [733, 327] on div at bounding box center [507, 299] width 949 height 423
click at [969, 492] on button "Map camera controls" at bounding box center [971, 493] width 15 height 15
click at [957, 457] on button "Zoom in" at bounding box center [953, 456] width 15 height 15
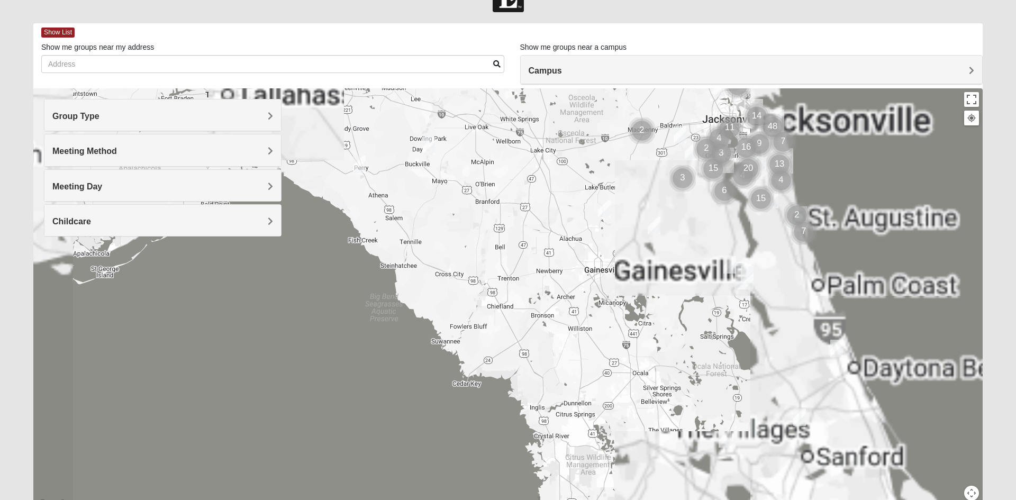
drag, startPoint x: 798, startPoint y: 323, endPoint x: 628, endPoint y: 357, distance: 173.7
click at [623, 367] on div at bounding box center [507, 299] width 949 height 423
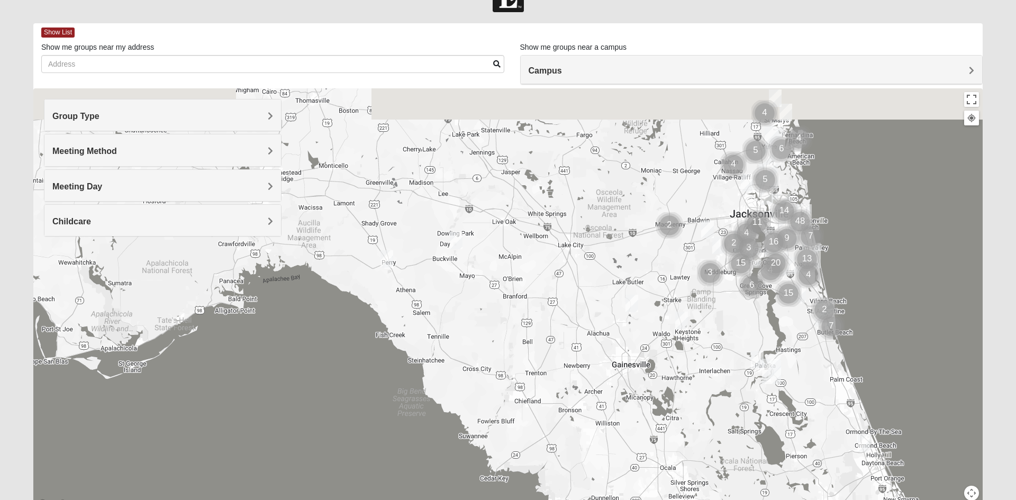
drag, startPoint x: 841, startPoint y: 154, endPoint x: 897, endPoint y: 264, distance: 123.1
click at [924, 265] on div at bounding box center [507, 299] width 949 height 423
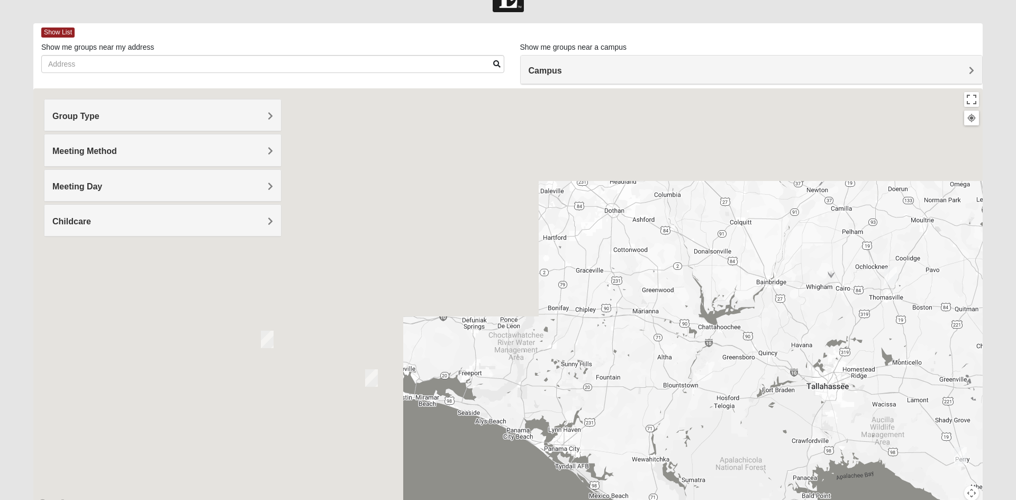
drag, startPoint x: 530, startPoint y: 281, endPoint x: 798, endPoint y: 391, distance: 289.8
click at [1015, 467] on html "Log In Find A Group Error Show List Loading Groups" at bounding box center [508, 259] width 1016 height 583
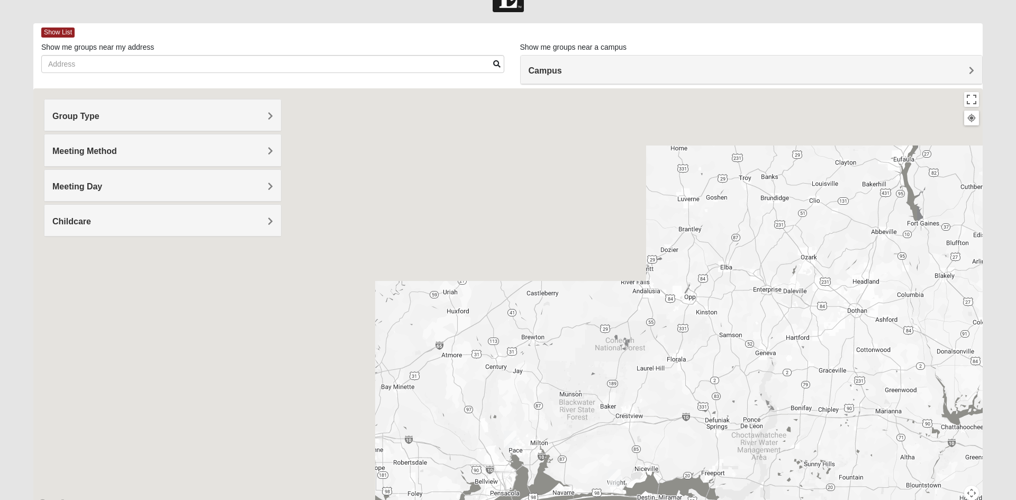
drag, startPoint x: 563, startPoint y: 347, endPoint x: 660, endPoint y: 199, distance: 176.6
click at [660, 199] on div at bounding box center [507, 299] width 949 height 423
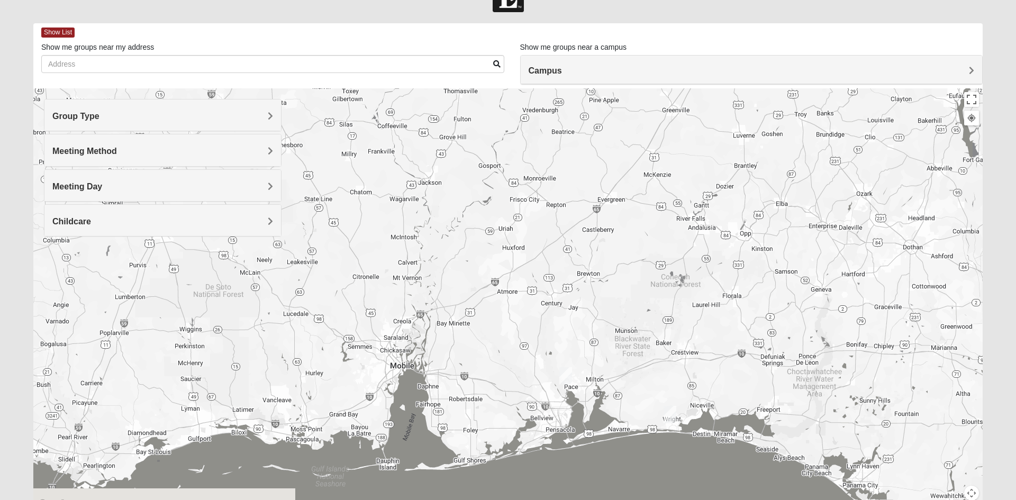
drag, startPoint x: 601, startPoint y: 280, endPoint x: 641, endPoint y: 213, distance: 78.3
click at [643, 213] on div at bounding box center [507, 299] width 949 height 423
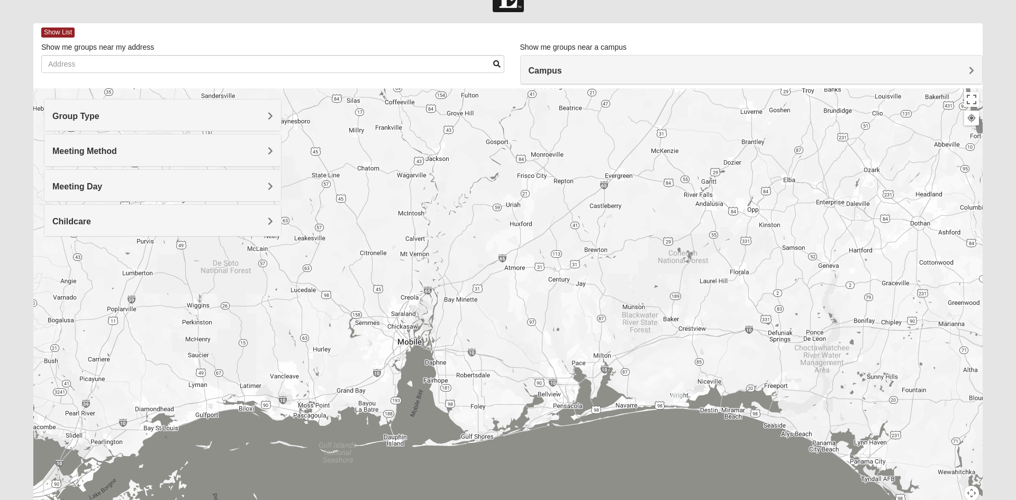
click at [148, 220] on h4 "Childcare" at bounding box center [162, 221] width 221 height 10
click at [60, 251] on icon at bounding box center [57, 251] width 10 height 10
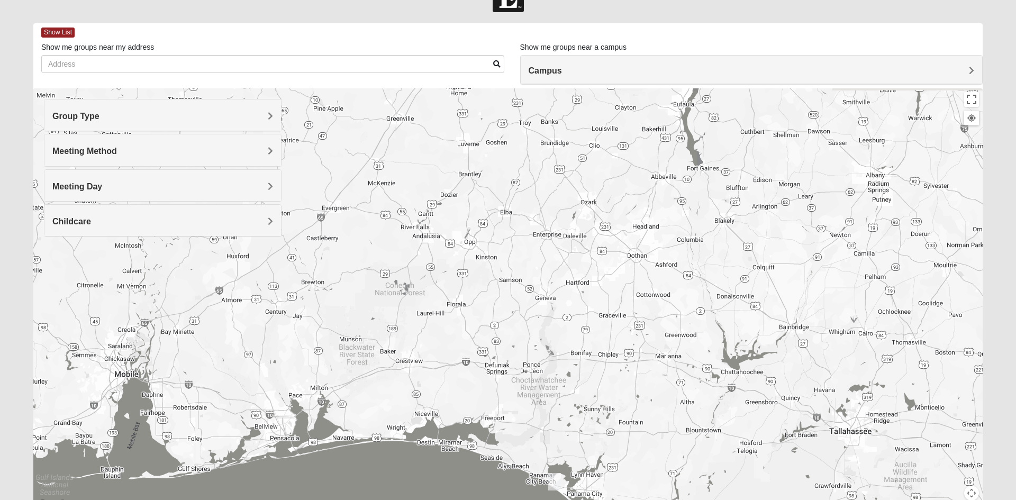
drag, startPoint x: 664, startPoint y: 395, endPoint x: 357, endPoint y: 425, distance: 307.8
click at [358, 429] on div at bounding box center [507, 299] width 949 height 423
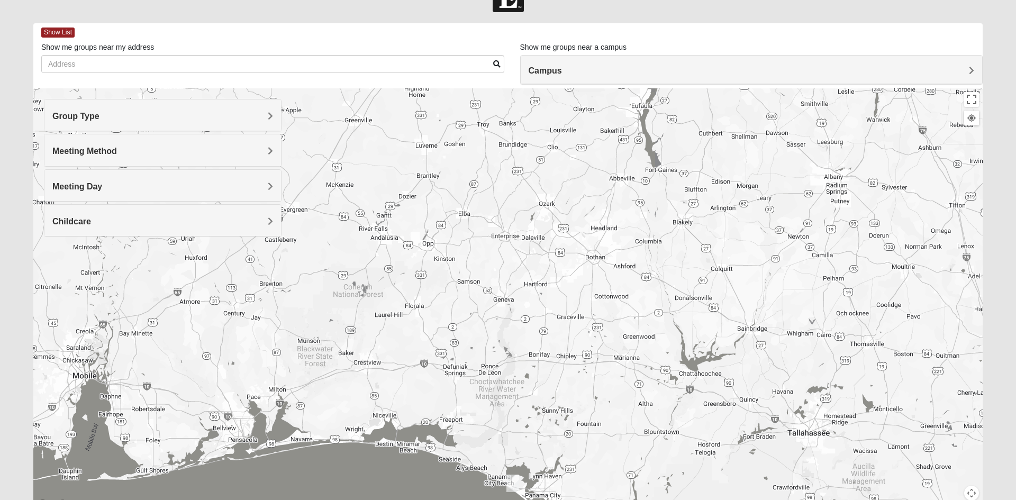
click at [974, 498] on button "Map camera controls" at bounding box center [971, 493] width 15 height 15
click at [954, 493] on button "Zoom out" at bounding box center [953, 493] width 15 height 15
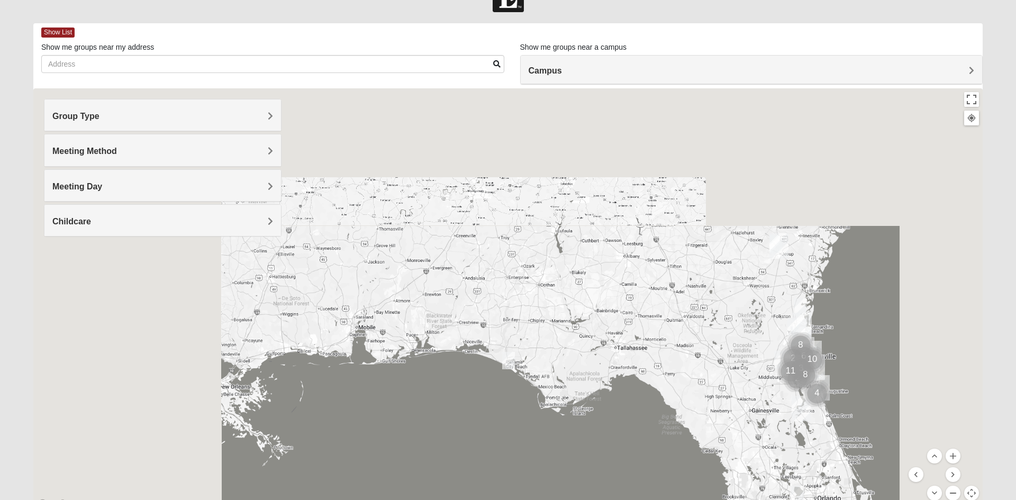
click at [954, 493] on button "Zoom out" at bounding box center [953, 493] width 15 height 15
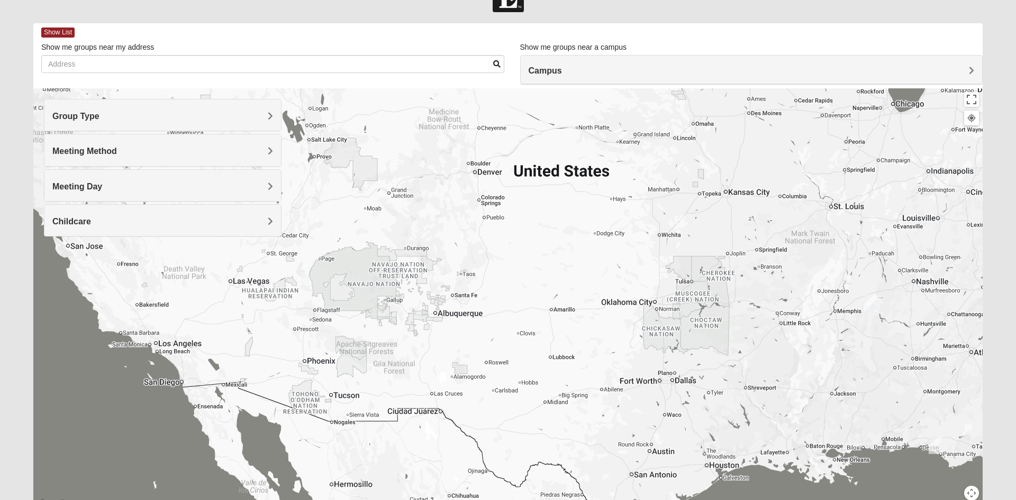
click at [1015, 462] on html "Log In Find A Group Error Show List Loading Groups" at bounding box center [508, 259] width 1016 height 583
click at [145, 216] on h4 "Childcare" at bounding box center [162, 221] width 221 height 10
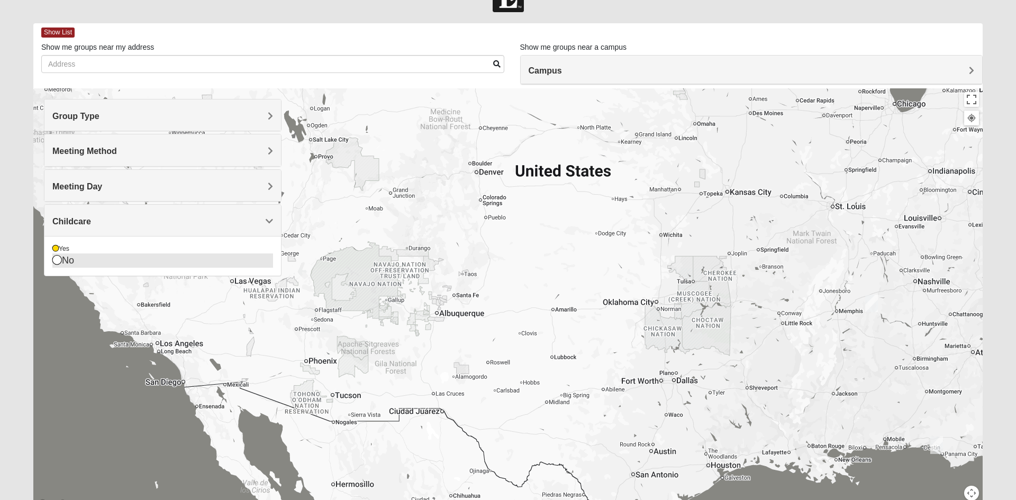
click at [110, 262] on div "No" at bounding box center [162, 260] width 221 height 14
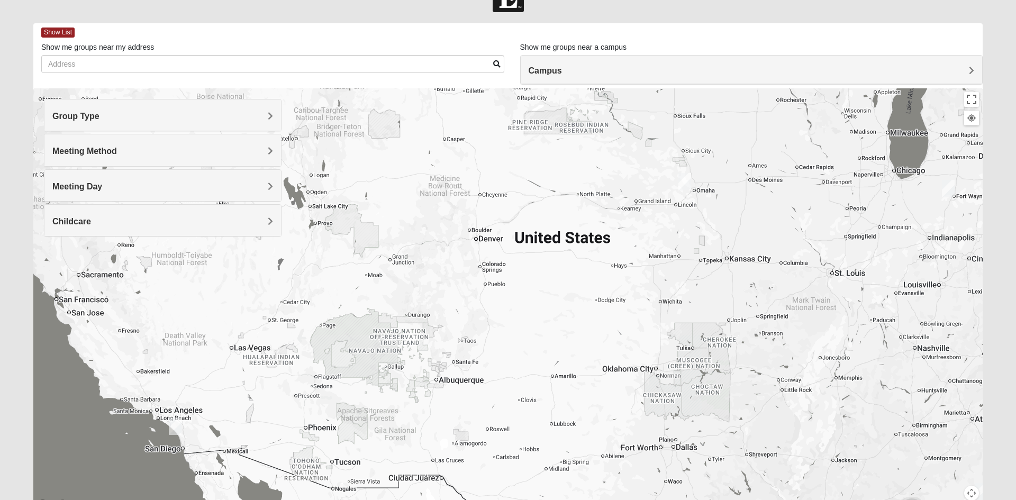
drag, startPoint x: 424, startPoint y: 329, endPoint x: 421, endPoint y: 404, distance: 75.2
click at [421, 404] on div at bounding box center [507, 299] width 949 height 423
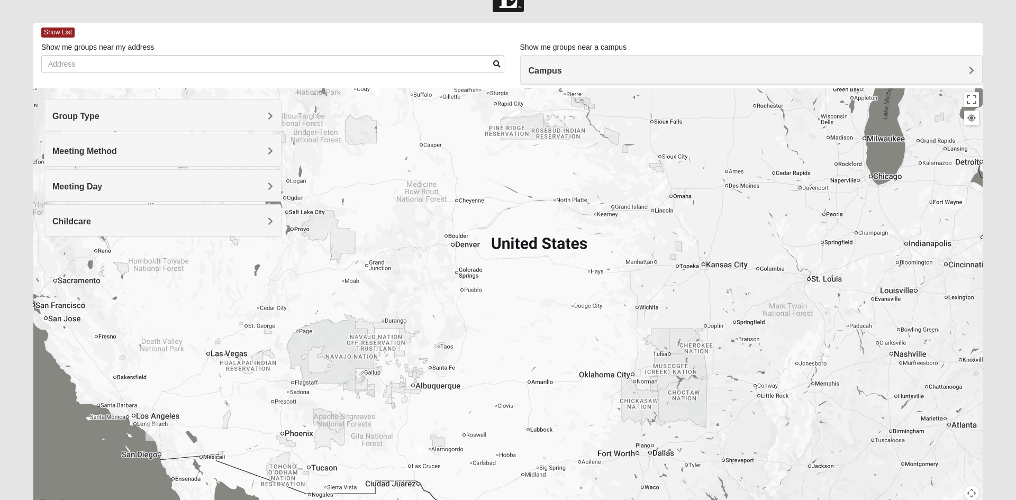
drag, startPoint x: 551, startPoint y: 385, endPoint x: 526, endPoint y: 391, distance: 25.5
click at [526, 391] on div at bounding box center [507, 299] width 949 height 423
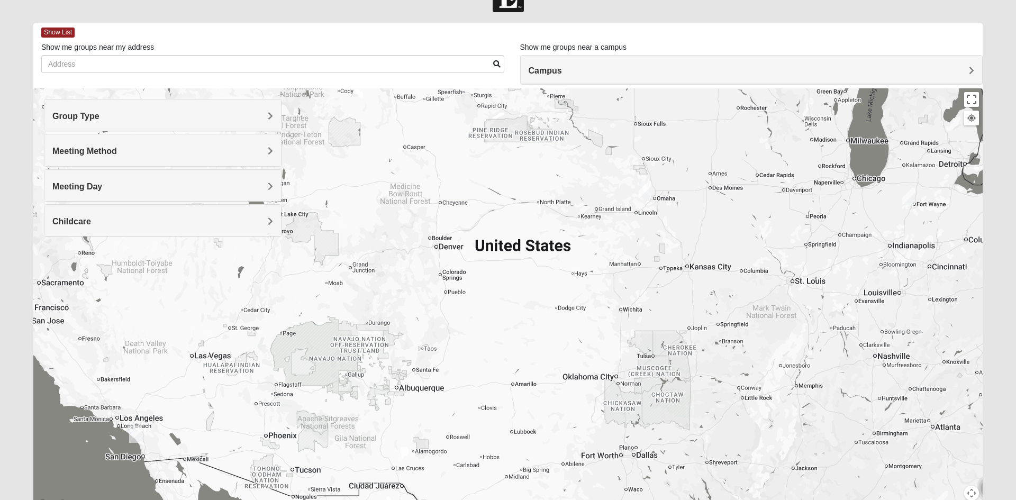
drag, startPoint x: 541, startPoint y: 388, endPoint x: 520, endPoint y: 390, distance: 21.3
click at [520, 390] on div at bounding box center [507, 299] width 949 height 423
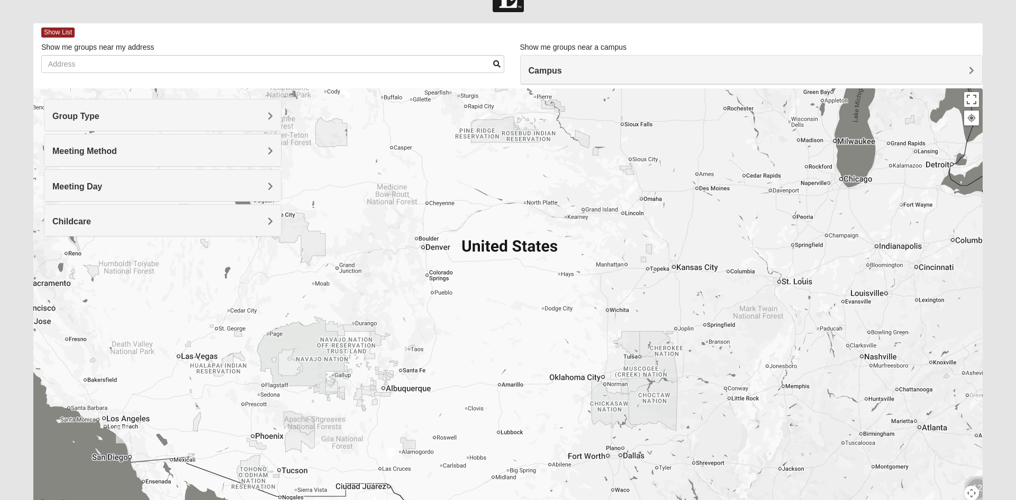
drag, startPoint x: 544, startPoint y: 389, endPoint x: 516, endPoint y: 391, distance: 28.1
click at [516, 391] on div at bounding box center [507, 299] width 949 height 423
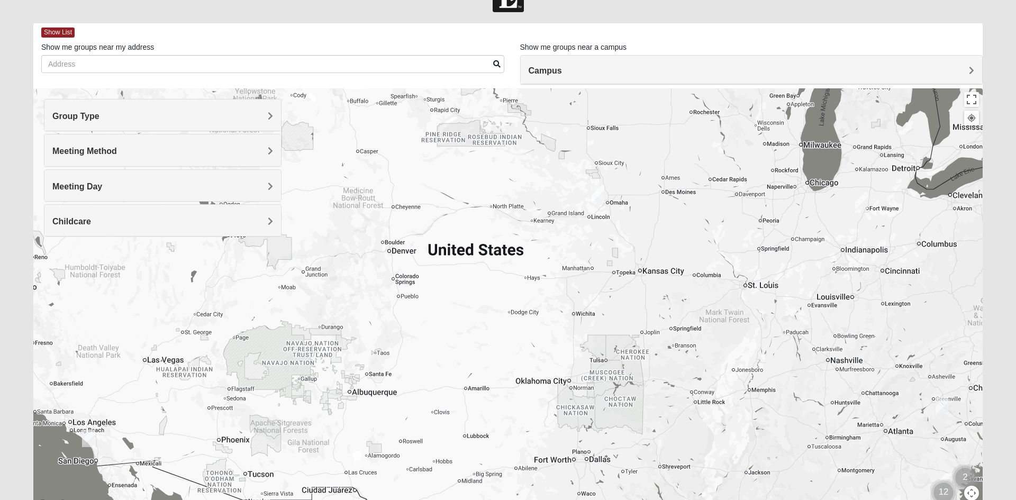
drag, startPoint x: 548, startPoint y: 387, endPoint x: 529, endPoint y: 390, distance: 19.8
click at [528, 390] on div at bounding box center [507, 299] width 949 height 423
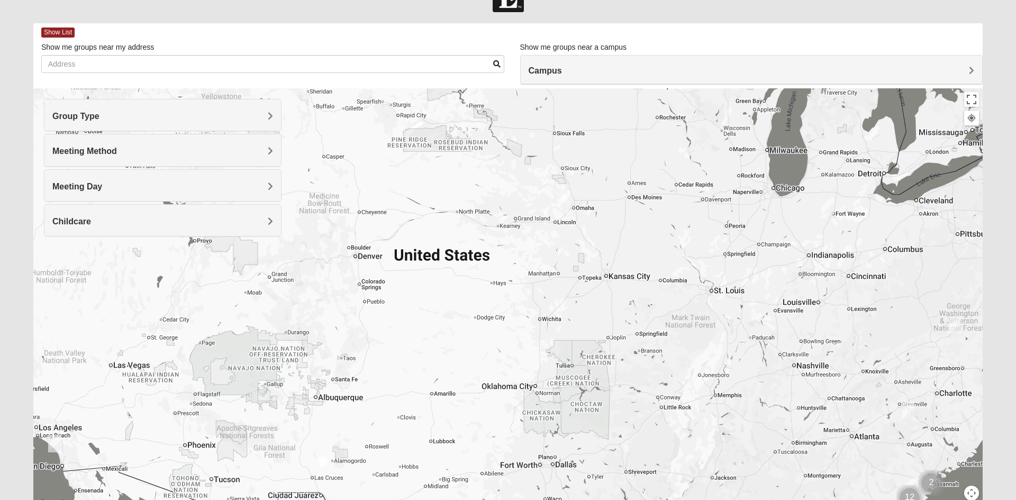
drag, startPoint x: 565, startPoint y: 388, endPoint x: 531, endPoint y: 394, distance: 34.3
click at [531, 394] on div at bounding box center [507, 299] width 949 height 423
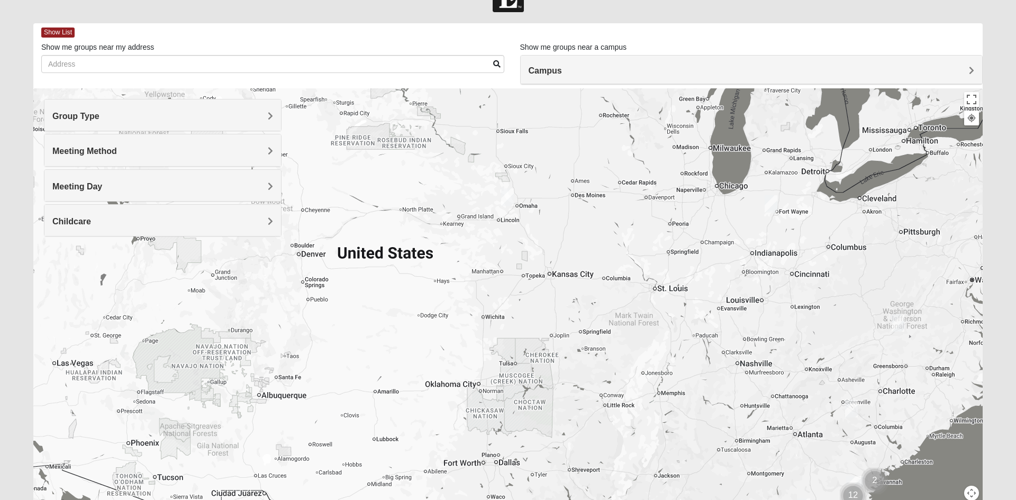
drag, startPoint x: 596, startPoint y: 391, endPoint x: 535, endPoint y: 389, distance: 60.9
click at [535, 389] on div at bounding box center [507, 299] width 949 height 423
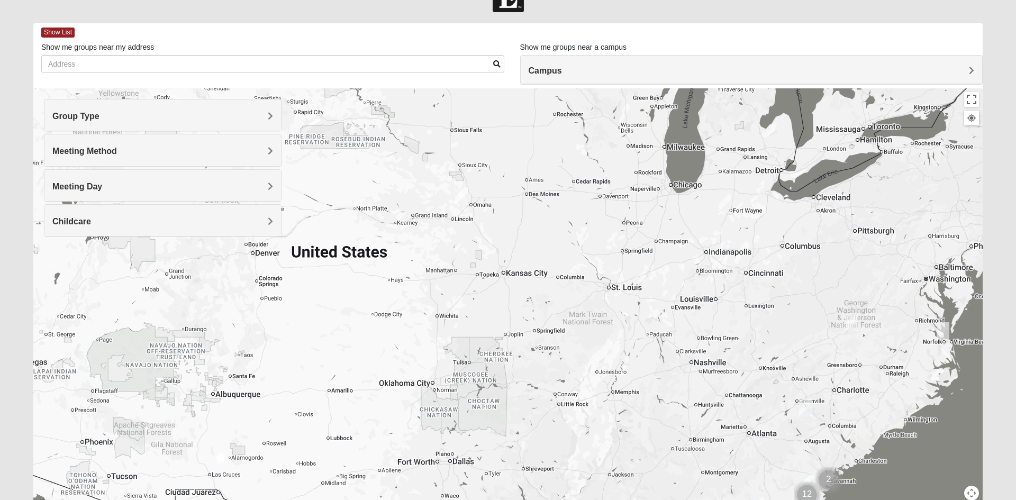
drag, startPoint x: 580, startPoint y: 389, endPoint x: 519, endPoint y: 388, distance: 61.4
click at [519, 388] on div at bounding box center [507, 299] width 949 height 423
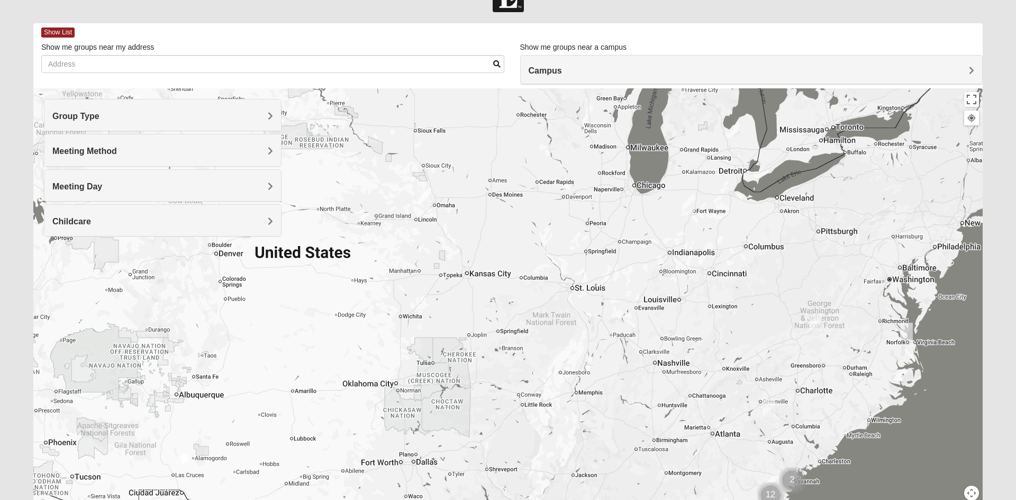
drag, startPoint x: 558, startPoint y: 392, endPoint x: 522, endPoint y: 393, distance: 36.0
click at [517, 393] on div at bounding box center [507, 299] width 949 height 423
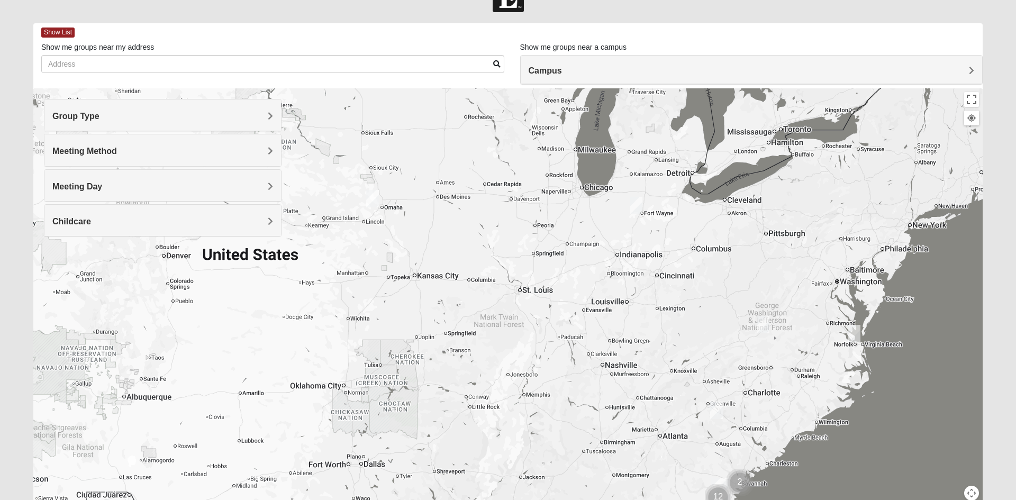
drag, startPoint x: 555, startPoint y: 390, endPoint x: 521, endPoint y: 393, distance: 33.9
click at [521, 393] on div at bounding box center [507, 299] width 949 height 423
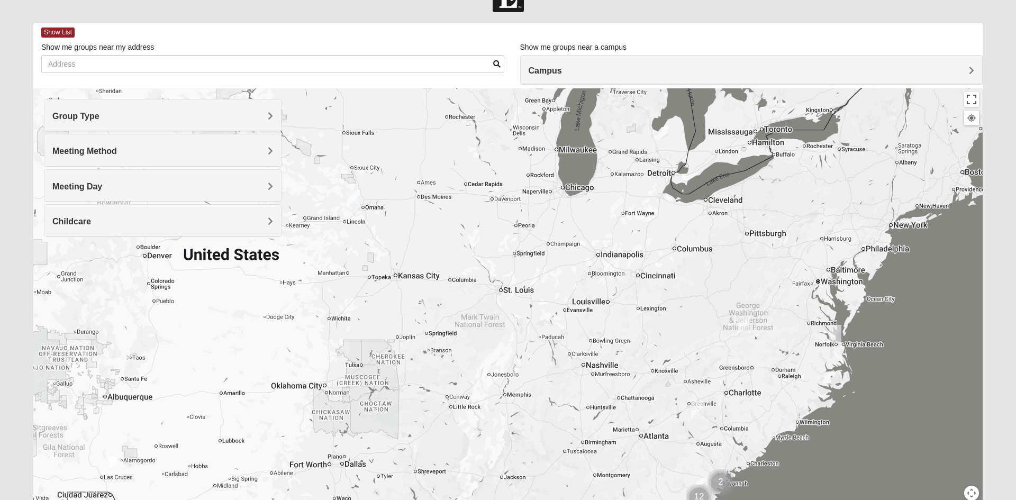
drag, startPoint x: 559, startPoint y: 390, endPoint x: 497, endPoint y: 390, distance: 61.4
click at [494, 390] on div at bounding box center [507, 299] width 949 height 423
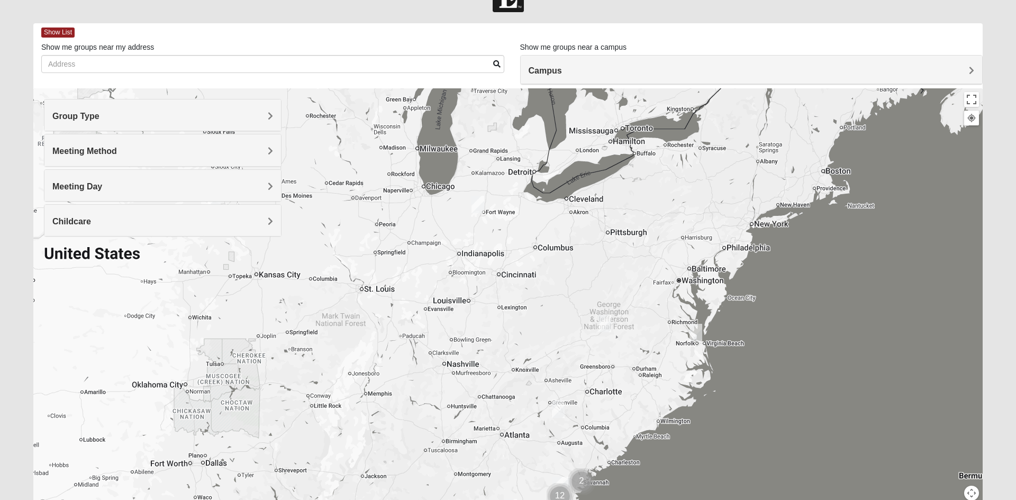
drag, startPoint x: 558, startPoint y: 389, endPoint x: 464, endPoint y: 388, distance: 93.7
click at [464, 388] on div at bounding box center [507, 299] width 949 height 423
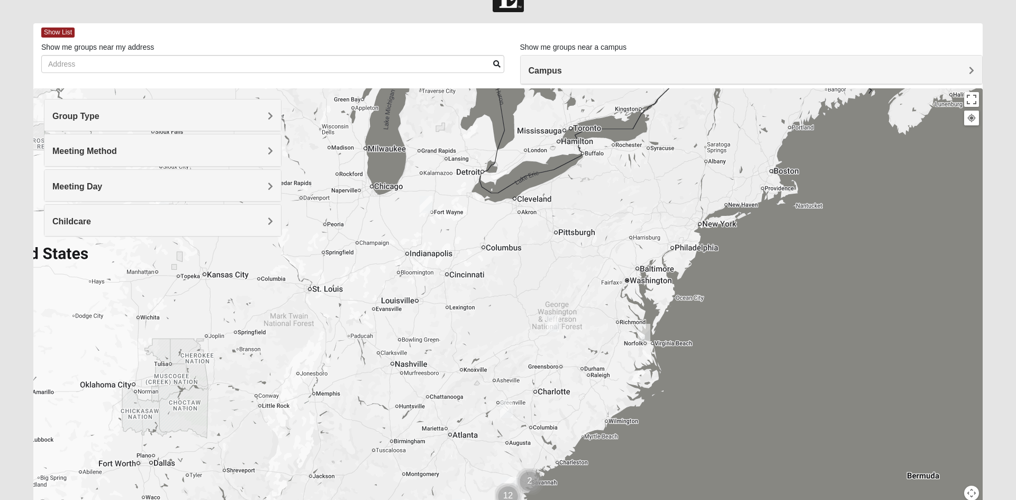
drag, startPoint x: 498, startPoint y: 388, endPoint x: 492, endPoint y: 388, distance: 6.9
click at [492, 388] on div at bounding box center [507, 299] width 949 height 423
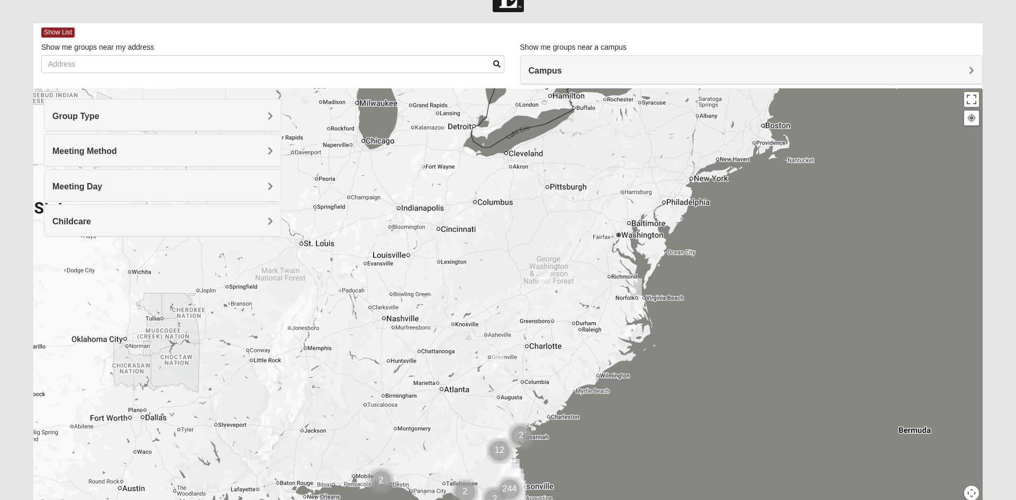
drag, startPoint x: 524, startPoint y: 396, endPoint x: 515, endPoint y: 347, distance: 50.5
click at [515, 347] on div at bounding box center [507, 299] width 949 height 423
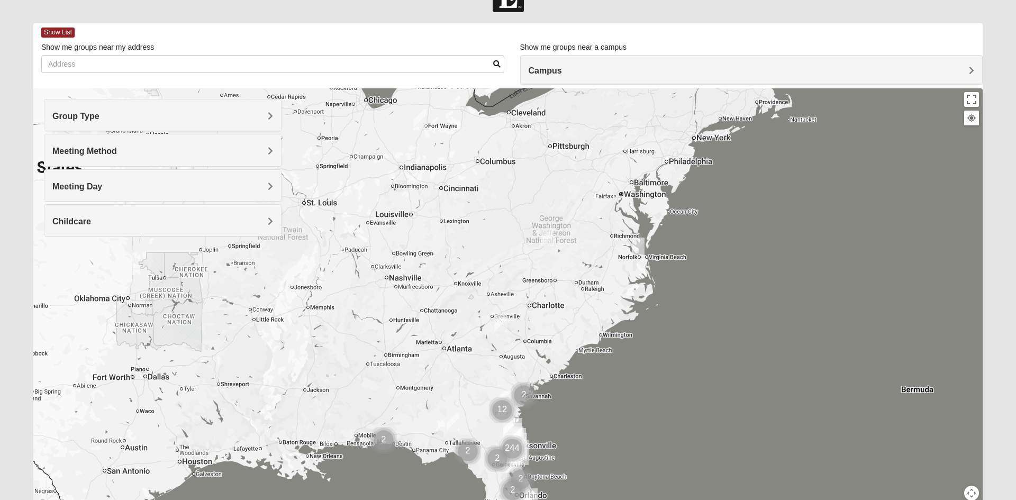
drag, startPoint x: 516, startPoint y: 396, endPoint x: 519, endPoint y: 354, distance: 41.9
click at [519, 354] on div at bounding box center [507, 299] width 949 height 423
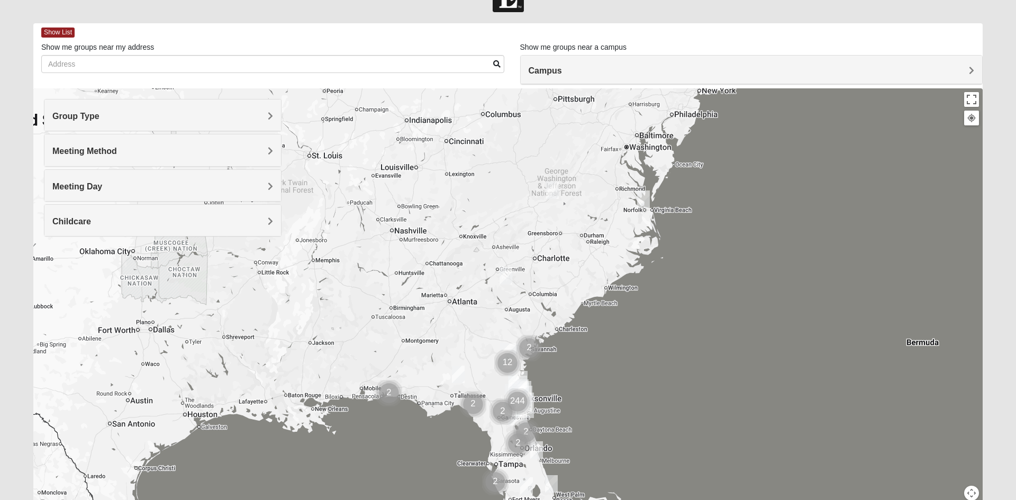
drag, startPoint x: 519, startPoint y: 385, endPoint x: 526, endPoint y: 332, distance: 52.9
click at [526, 332] on img "Cluster of 2 groups" at bounding box center [529, 348] width 35 height 35
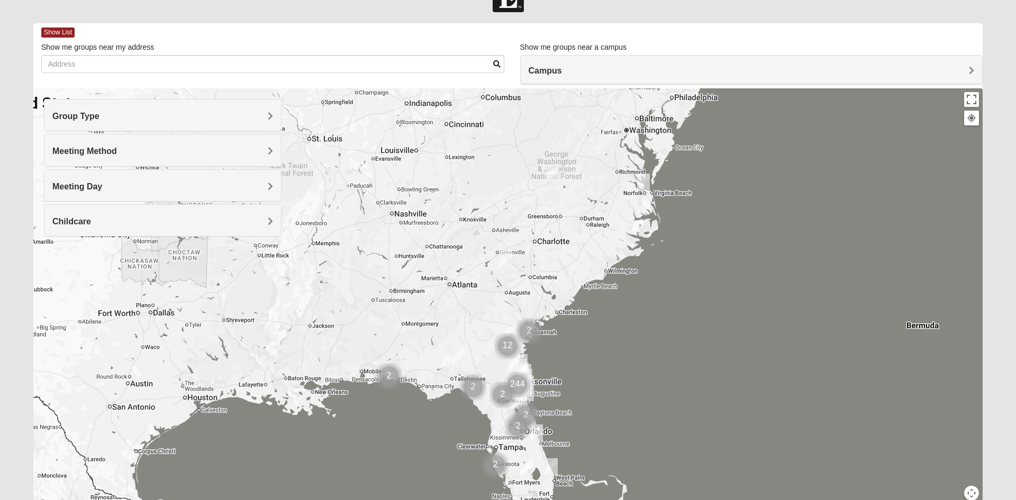
drag, startPoint x: 558, startPoint y: 389, endPoint x: 558, endPoint y: 366, distance: 23.3
click at [558, 366] on div at bounding box center [507, 299] width 949 height 423
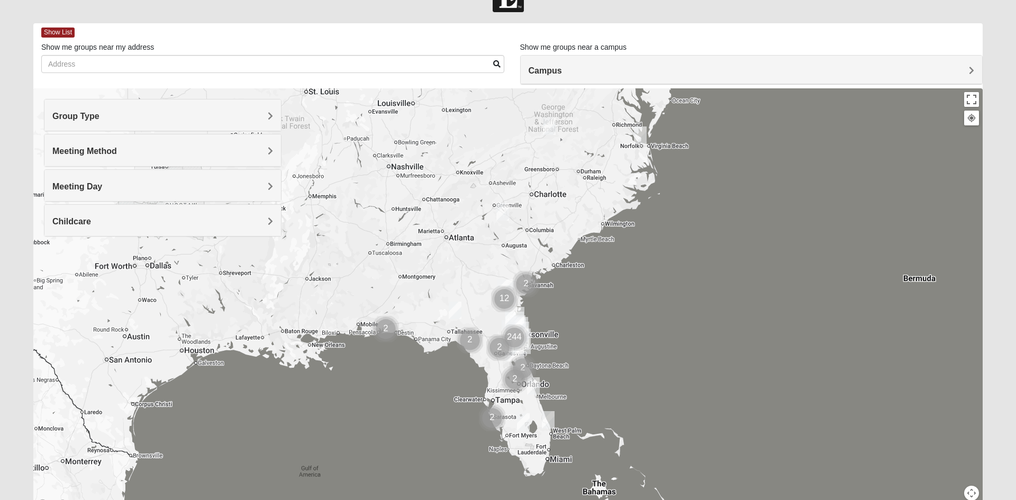
drag, startPoint x: 564, startPoint y: 411, endPoint x: 560, endPoint y: 362, distance: 48.8
click at [560, 362] on div at bounding box center [507, 299] width 949 height 423
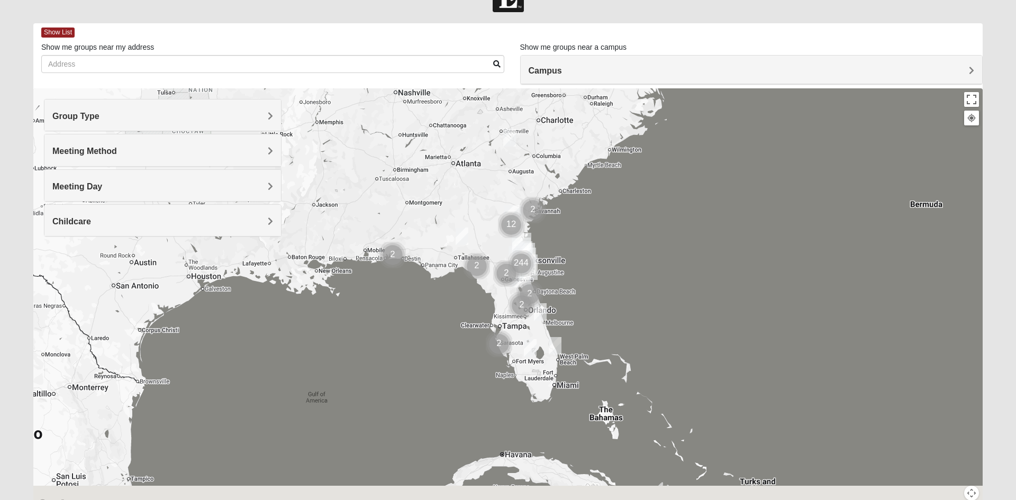
drag, startPoint x: 573, startPoint y: 415, endPoint x: 578, endPoint y: 347, distance: 67.9
click at [580, 342] on div at bounding box center [507, 299] width 949 height 423
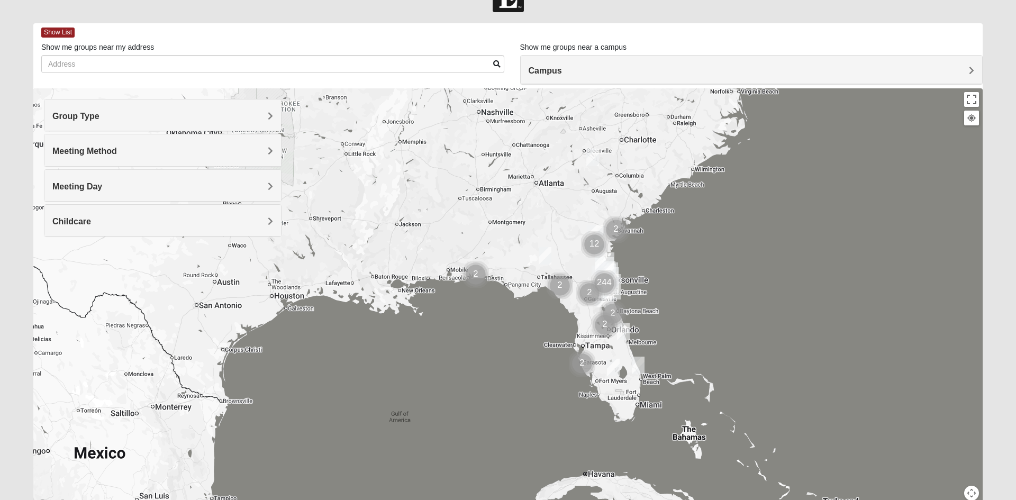
drag
click at [495, 414] on div at bounding box center [507, 299] width 949 height 423
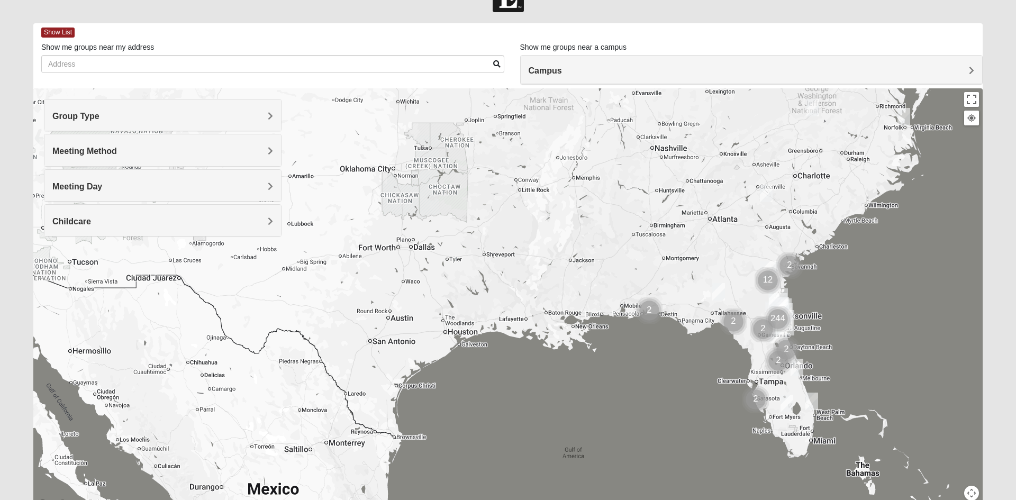
click at [475, 422] on div at bounding box center [507, 299] width 949 height 423
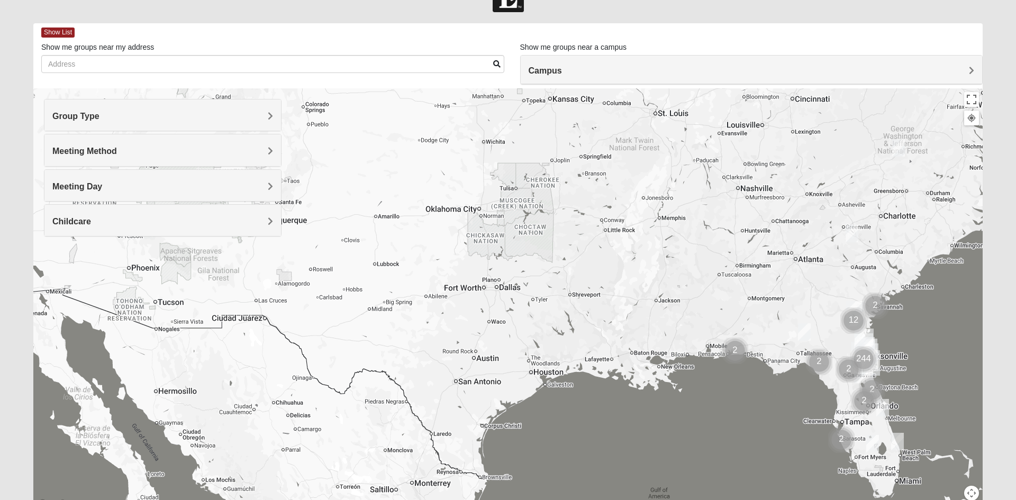
click at [390, 402] on div at bounding box center [507, 299] width 949 height 423
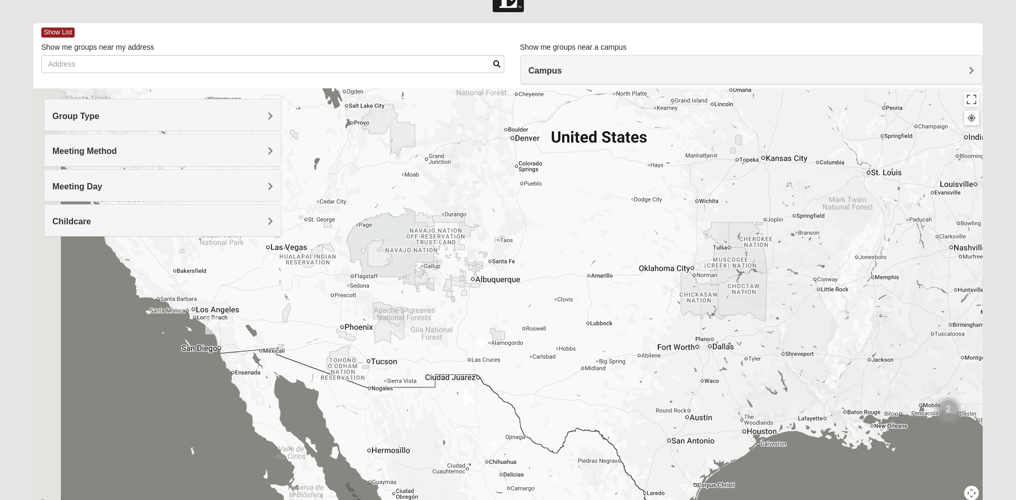
click at [399, 393] on div at bounding box center [507, 299] width 949 height 423
